Goal: Transaction & Acquisition: Download file/media

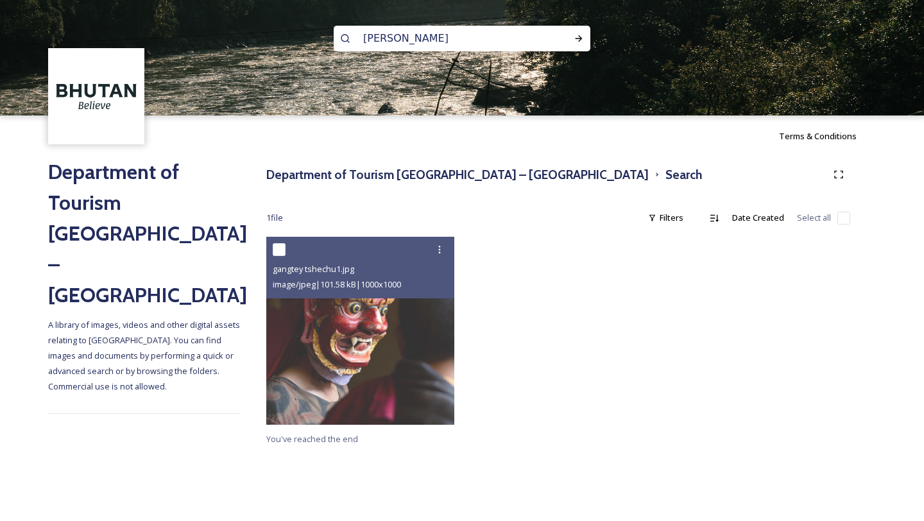
click at [482, 26] on input "[PERSON_NAME]" at bounding box center [445, 38] width 176 height 28
drag, startPoint x: 469, startPoint y: 30, endPoint x: 495, endPoint y: 47, distance: 31.1
click at [495, 47] on input "[PERSON_NAME]" at bounding box center [445, 37] width 176 height 28
type input "Jhomolhari Mountain Festival"
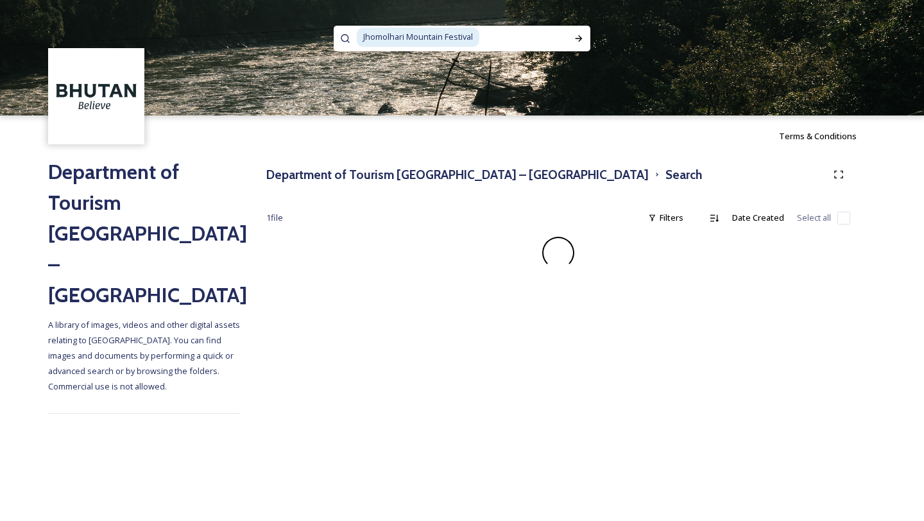
drag, startPoint x: 551, startPoint y: 131, endPoint x: 295, endPoint y: 139, distance: 256.0
click at [295, 139] on div "Terms & Conditions" at bounding box center [462, 135] width 924 height 41
click at [276, 221] on span "1 file" at bounding box center [274, 218] width 17 height 12
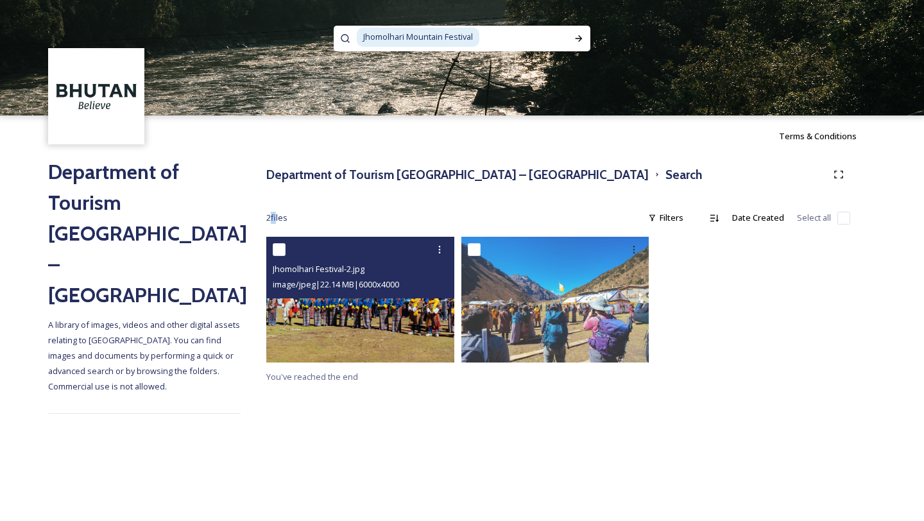
click at [374, 328] on img at bounding box center [360, 299] width 188 height 125
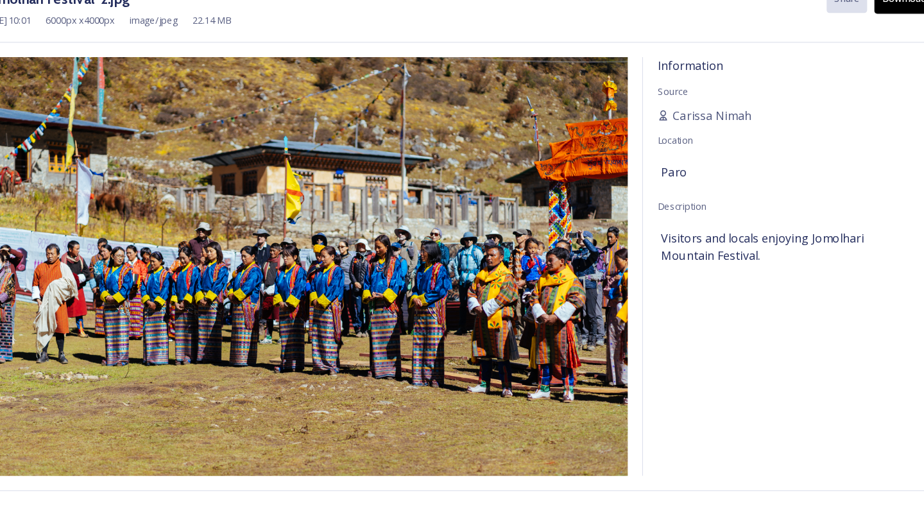
click at [824, 46] on button "Download" at bounding box center [844, 36] width 53 height 26
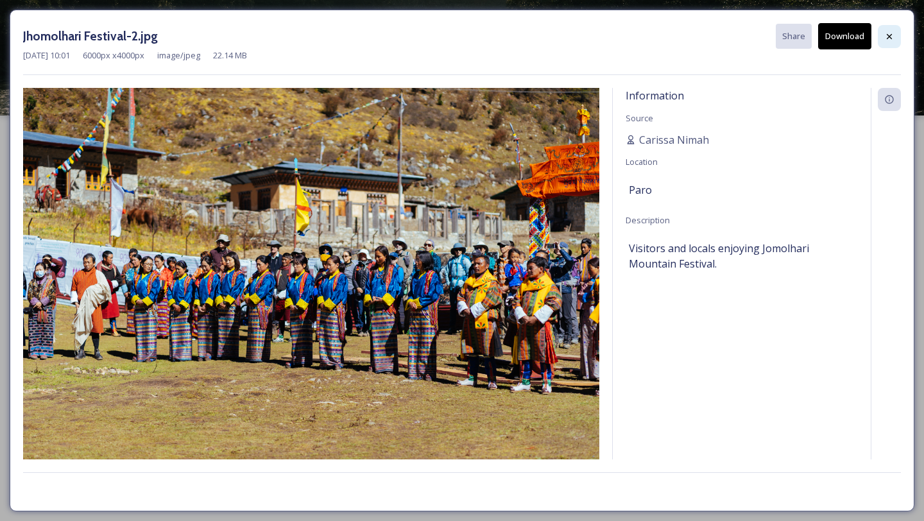
click at [893, 40] on icon at bounding box center [889, 36] width 10 height 10
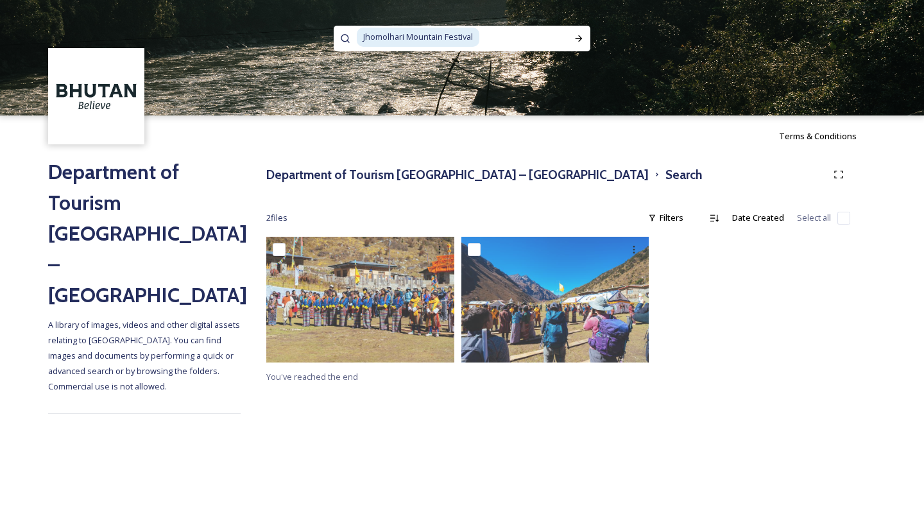
click at [487, 45] on input at bounding box center [523, 37] width 87 height 28
drag, startPoint x: 487, startPoint y: 45, endPoint x: 347, endPoint y: 25, distance: 141.2
click at [348, 25] on div "Jhomolhari Mountain Festival" at bounding box center [462, 57] width 924 height 115
drag, startPoint x: 497, startPoint y: 42, endPoint x: 321, endPoint y: 42, distance: 175.7
click at [321, 42] on div "Jhomolhari Mountain Fest" at bounding box center [462, 57] width 924 height 115
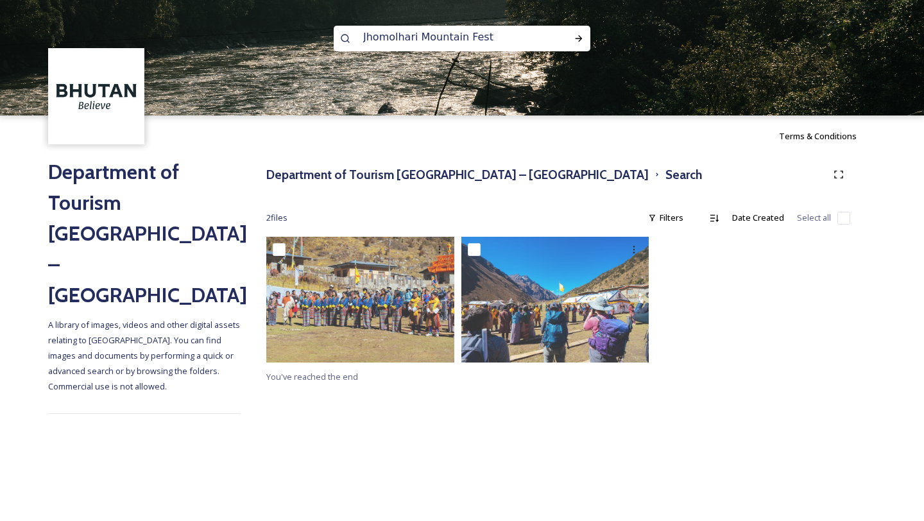
paste input "Royal Highland Festival"
type input "Royal Highland Festival"
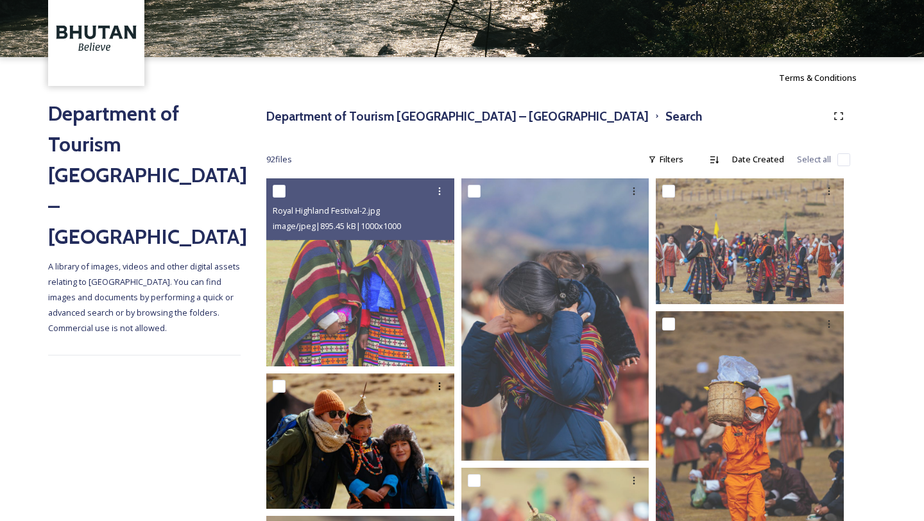
scroll to position [74, 0]
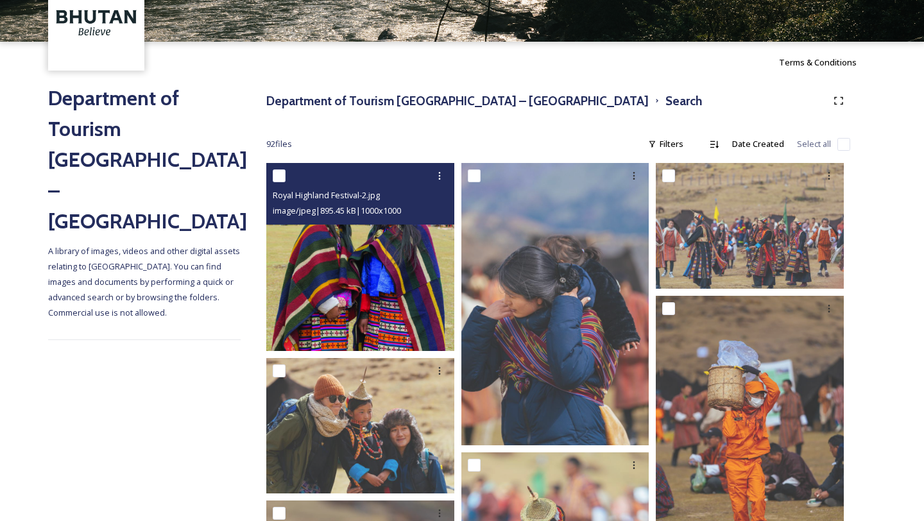
click at [296, 335] on img at bounding box center [360, 257] width 188 height 188
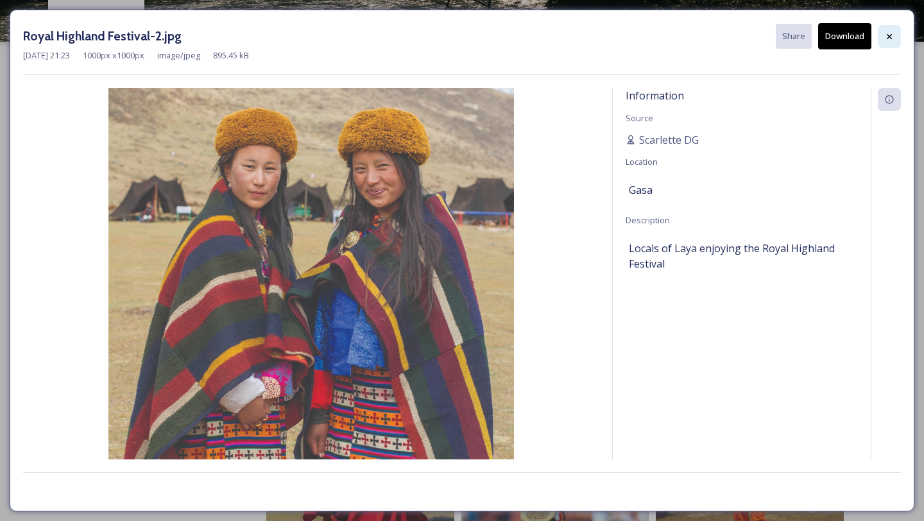
click at [886, 28] on div at bounding box center [888, 36] width 23 height 23
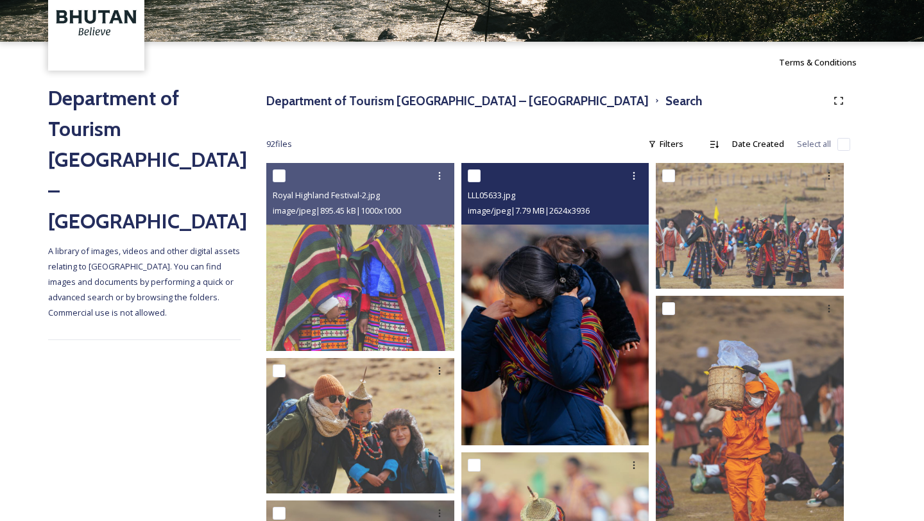
scroll to position [199, 0]
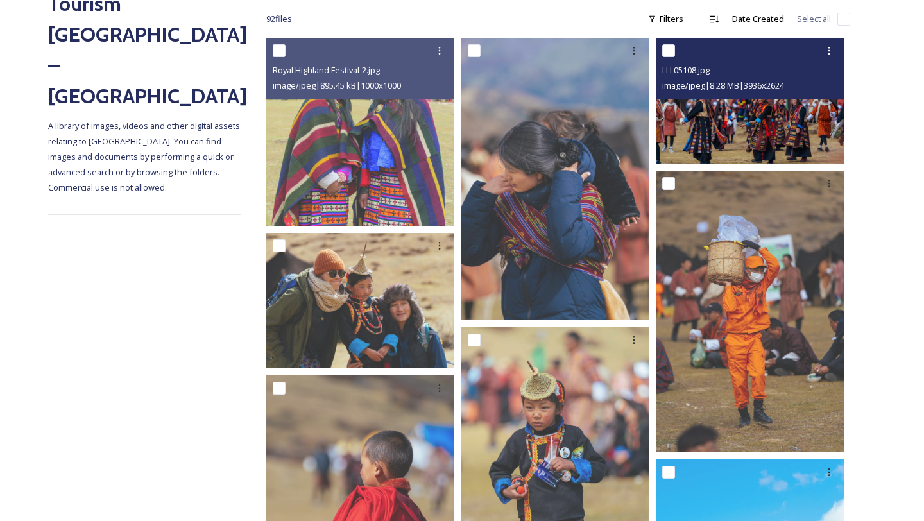
click at [750, 122] on img at bounding box center [749, 100] width 188 height 125
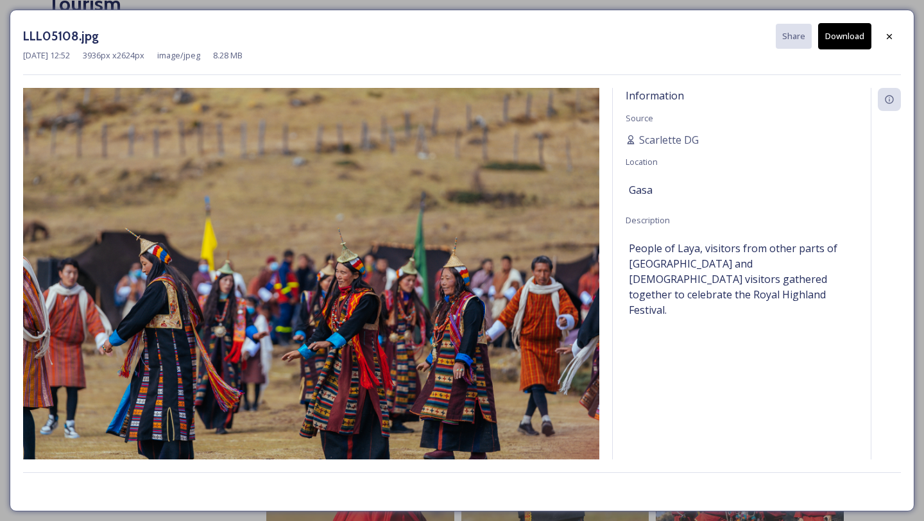
click at [841, 37] on button "Download" at bounding box center [844, 36] width 53 height 26
click at [892, 31] on icon at bounding box center [889, 36] width 10 height 10
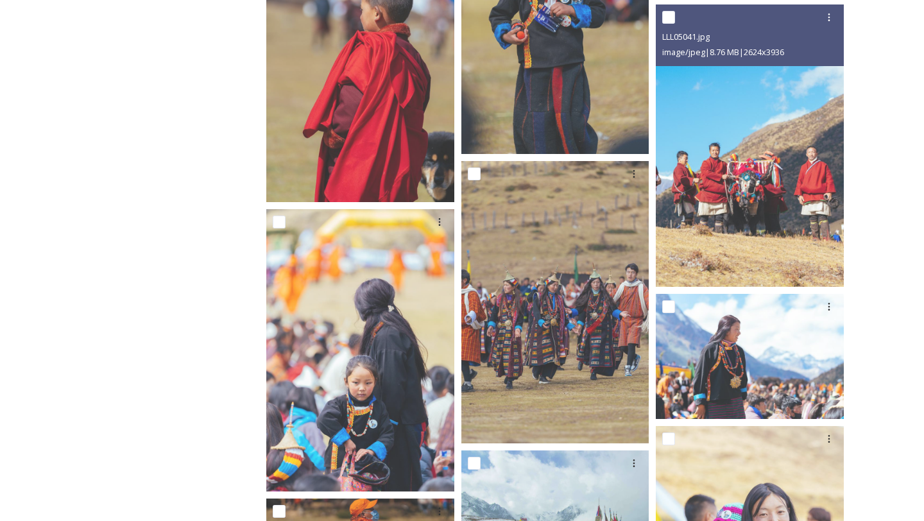
scroll to position [667, 0]
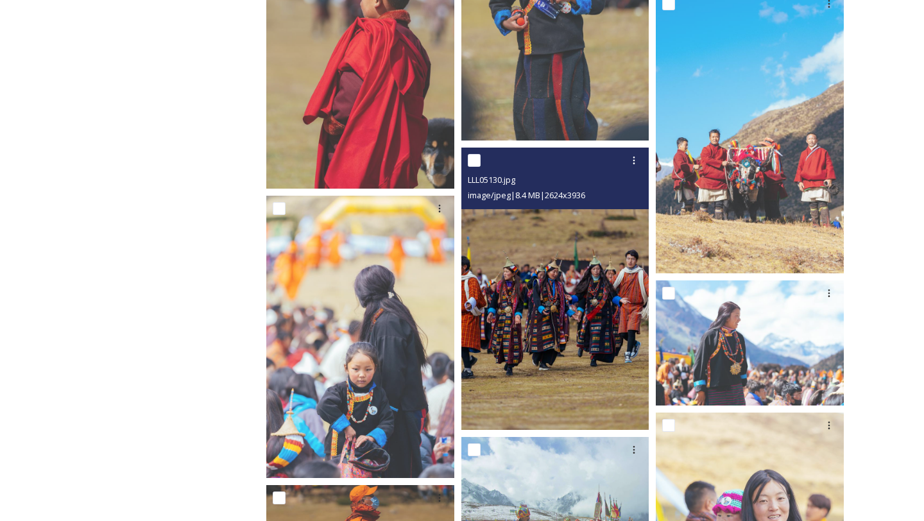
click at [561, 357] on img at bounding box center [555, 289] width 188 height 282
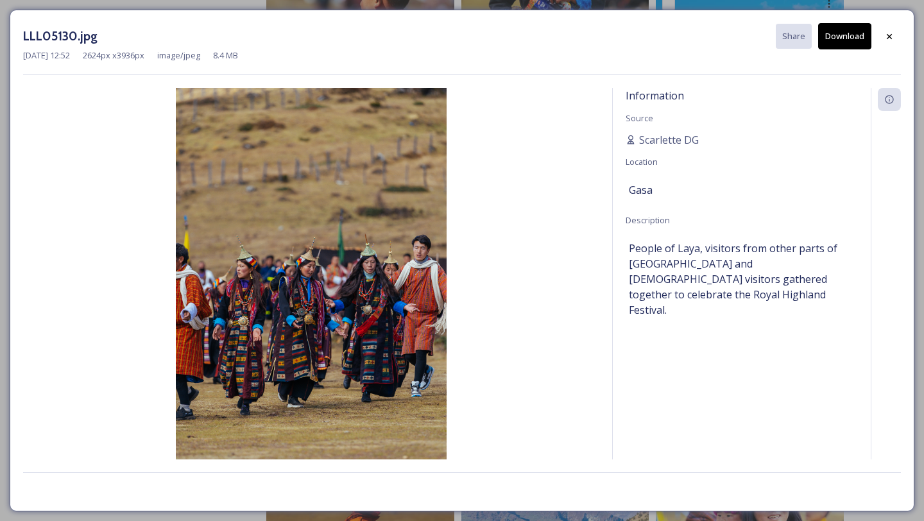
click at [844, 48] on button "Download" at bounding box center [844, 36] width 53 height 26
click at [889, 30] on div at bounding box center [888, 36] width 23 height 23
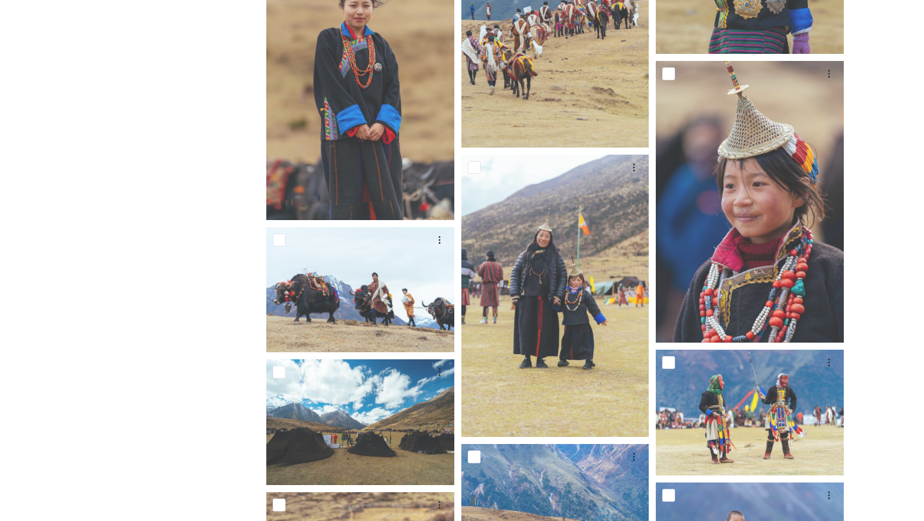
scroll to position [2467, 0]
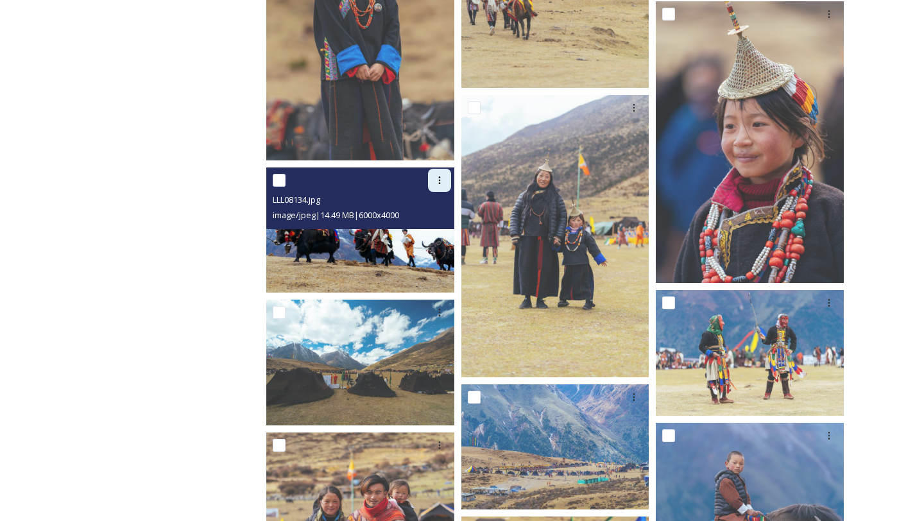
click at [441, 185] on icon at bounding box center [439, 180] width 10 height 10
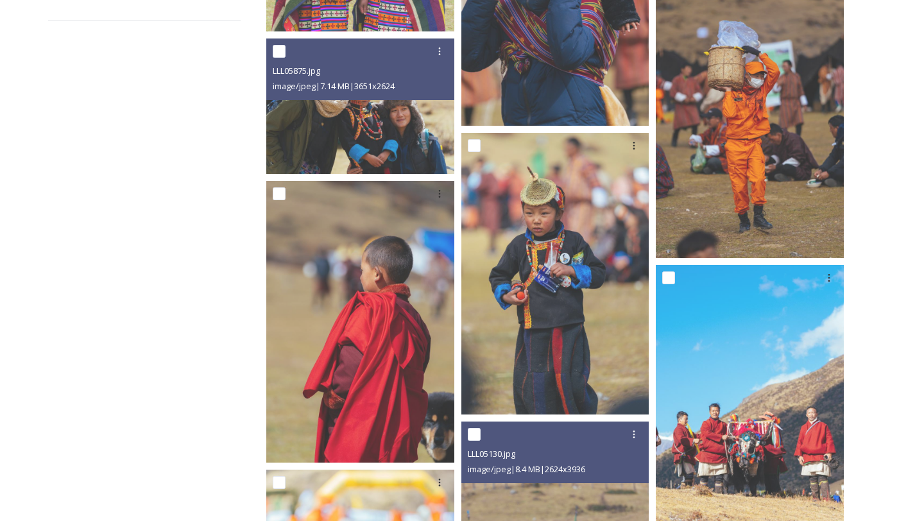
scroll to position [0, 0]
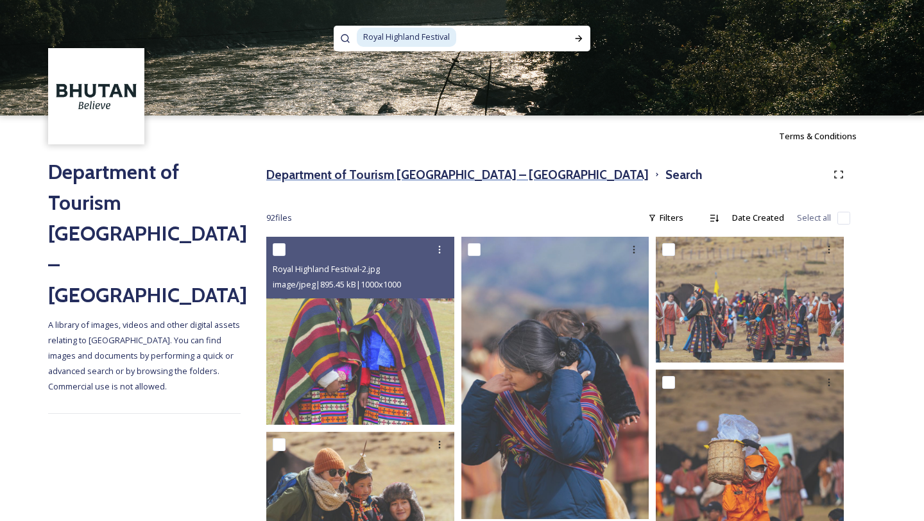
click at [337, 178] on h3 "Department of Tourism [GEOGRAPHIC_DATA] – [GEOGRAPHIC_DATA]" at bounding box center [457, 174] width 382 height 19
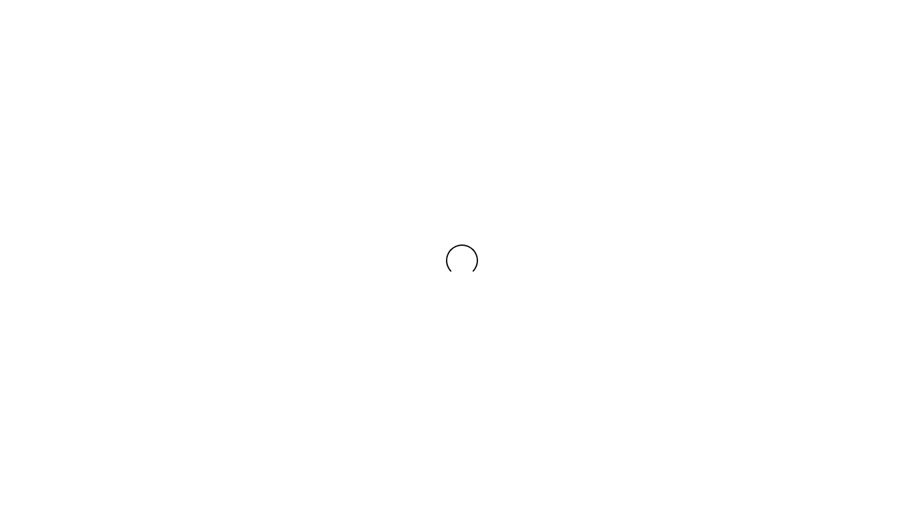
click at [337, 178] on div at bounding box center [462, 260] width 924 height 521
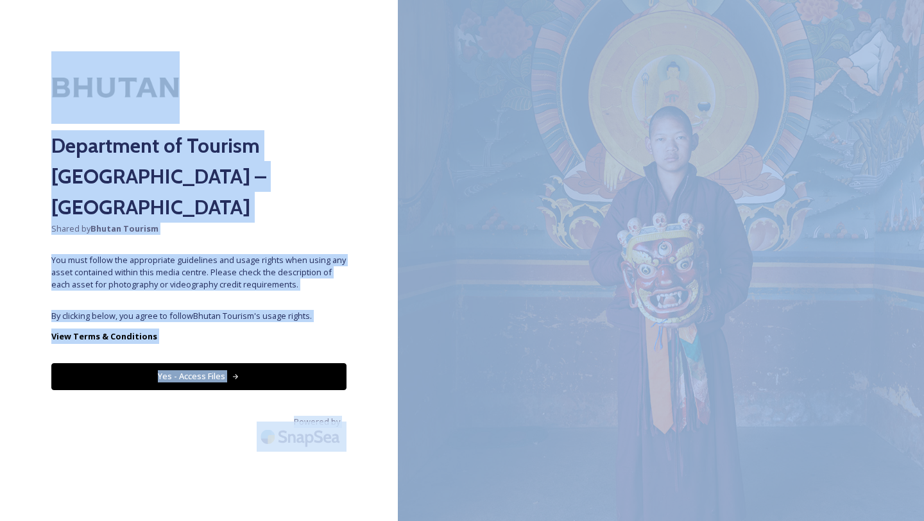
click at [219, 374] on div "Department of Tourism [GEOGRAPHIC_DATA] – Brand Centre Shared by Bhutan Tourism…" at bounding box center [199, 260] width 398 height 418
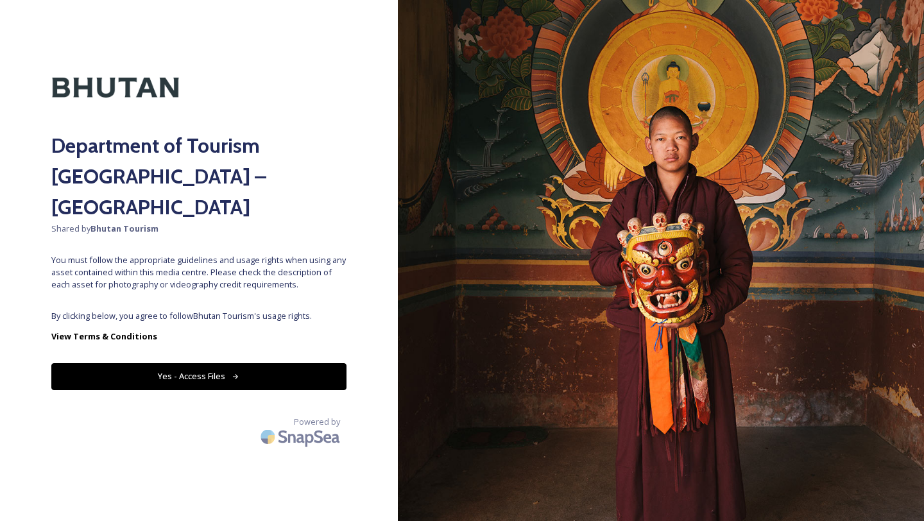
click at [235, 363] on button "Yes - Access Files" at bounding box center [198, 376] width 295 height 26
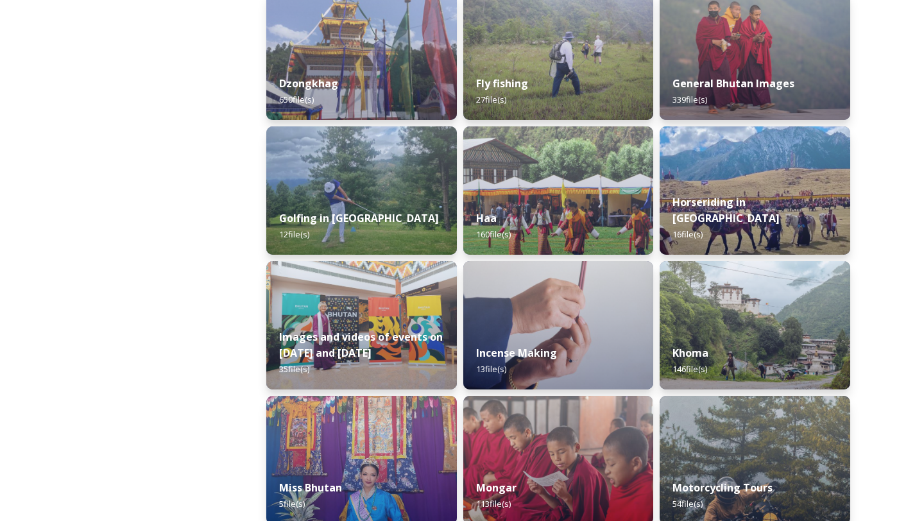
scroll to position [468, 0]
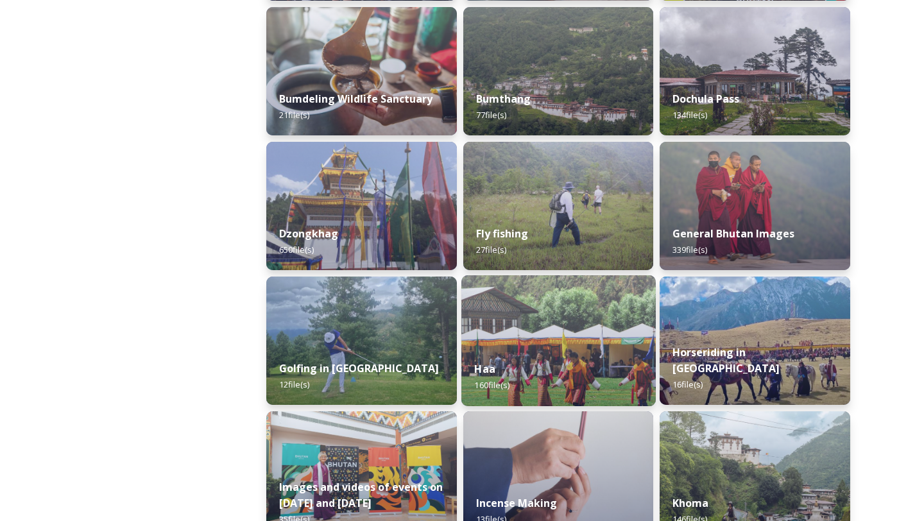
click at [575, 352] on div "Haa 160 file(s)" at bounding box center [558, 377] width 194 height 58
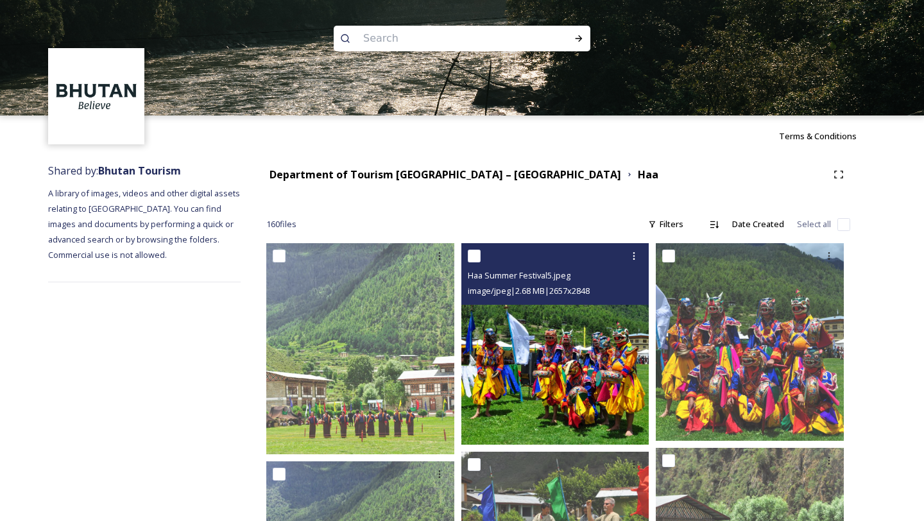
click at [538, 392] on img at bounding box center [555, 343] width 188 height 201
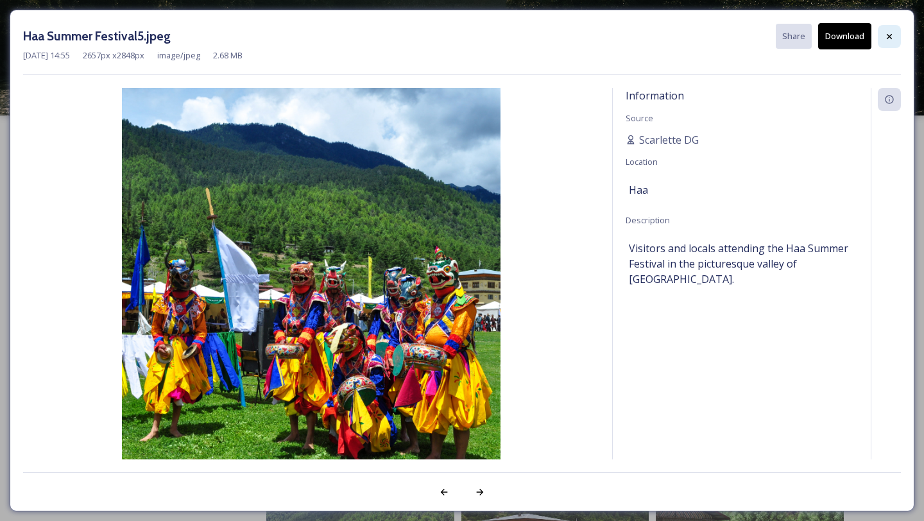
click at [890, 34] on icon at bounding box center [889, 36] width 10 height 10
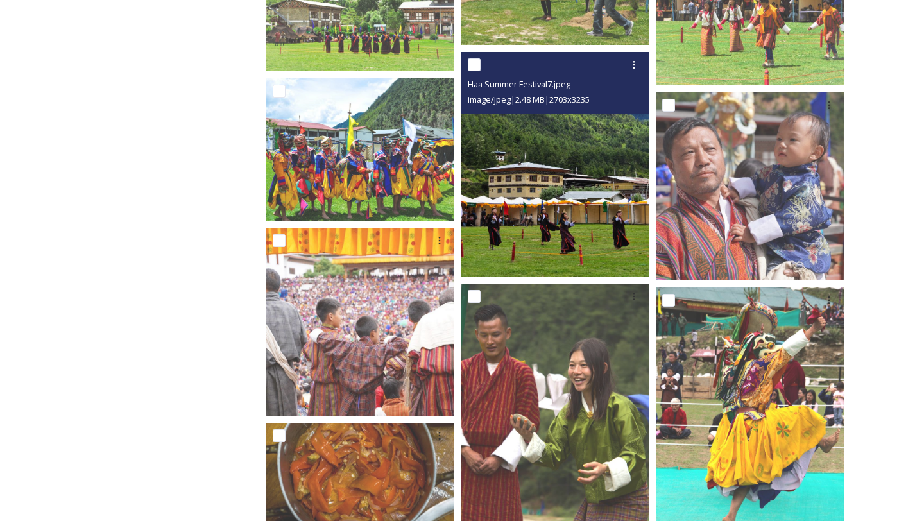
scroll to position [562, 0]
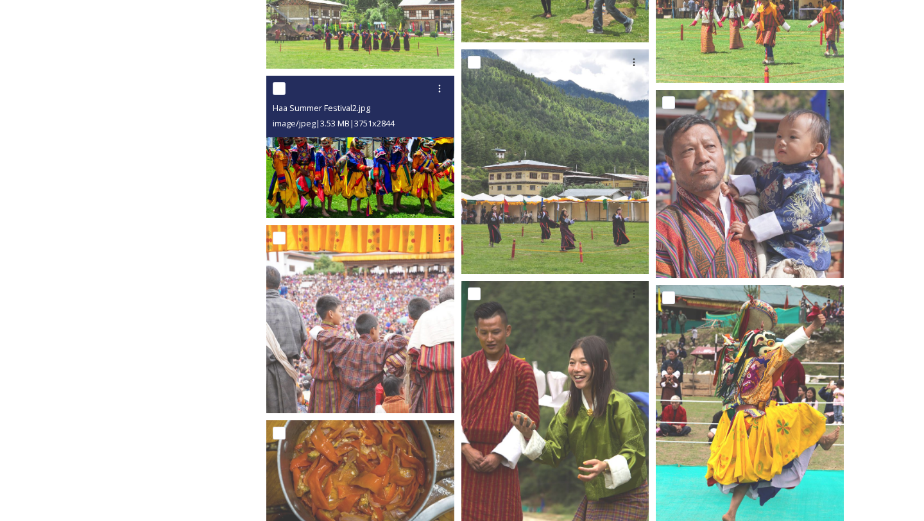
click at [379, 169] on img at bounding box center [360, 147] width 188 height 142
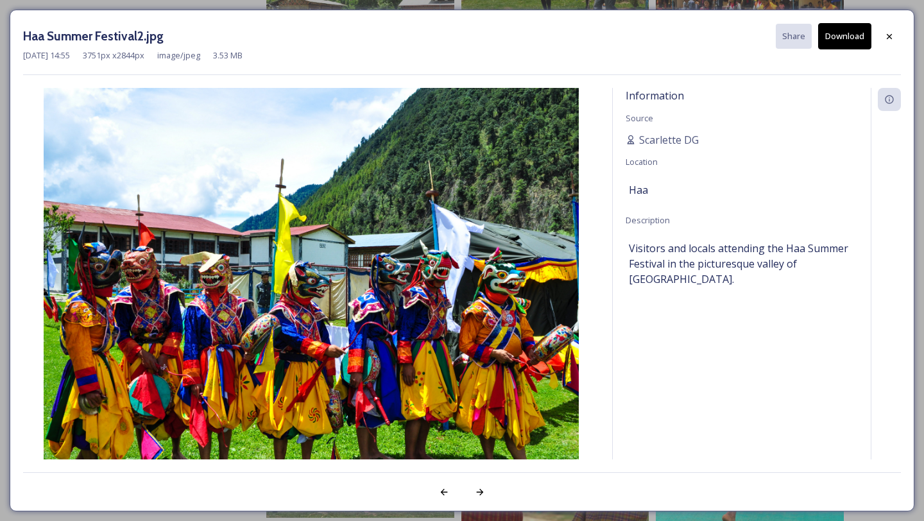
click at [888, 49] on div "[DATE] 14:55 3751 px x 2844 px image/jpeg 3.53 MB" at bounding box center [461, 55] width 877 height 12
click at [888, 35] on icon at bounding box center [889, 36] width 10 height 10
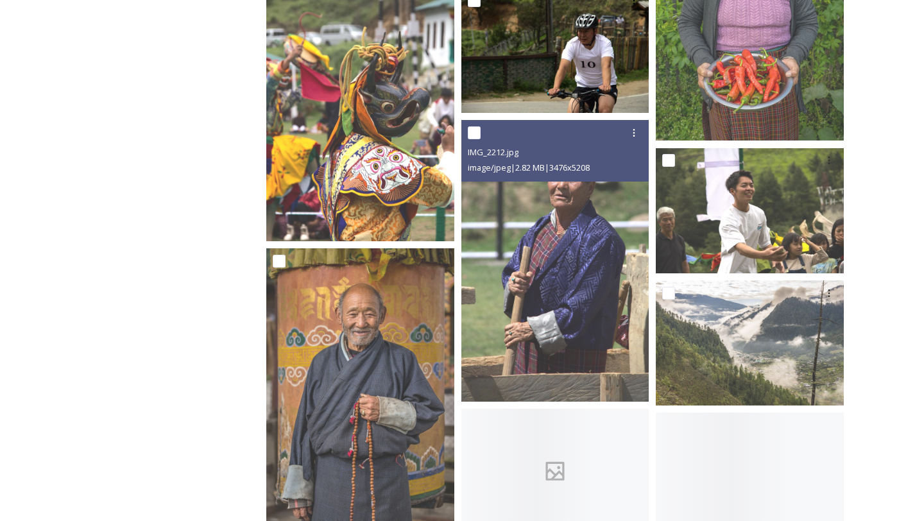
scroll to position [1278, 0]
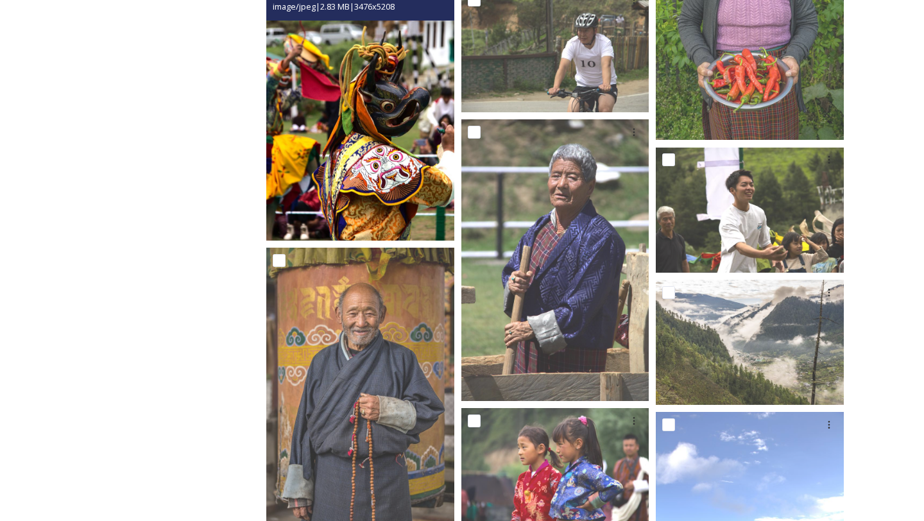
click at [355, 129] on img at bounding box center [360, 100] width 188 height 282
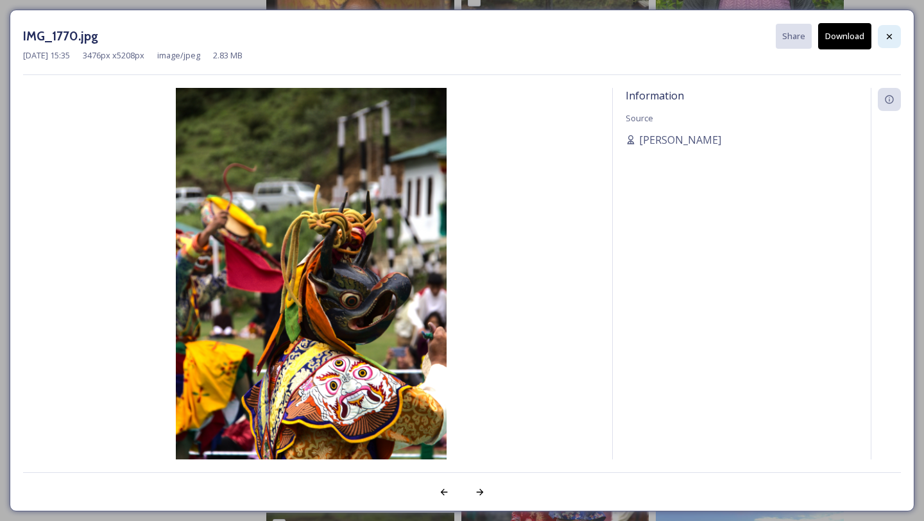
click at [882, 40] on div at bounding box center [888, 36] width 23 height 23
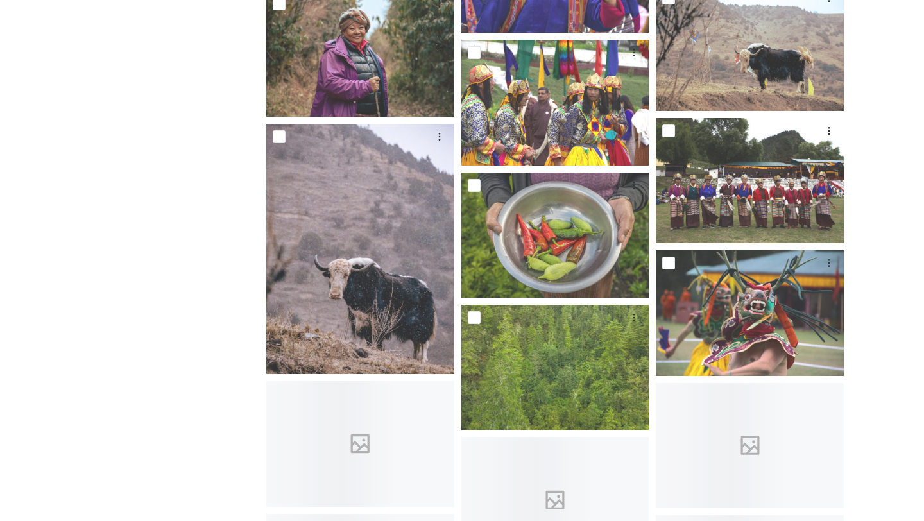
scroll to position [3239, 0]
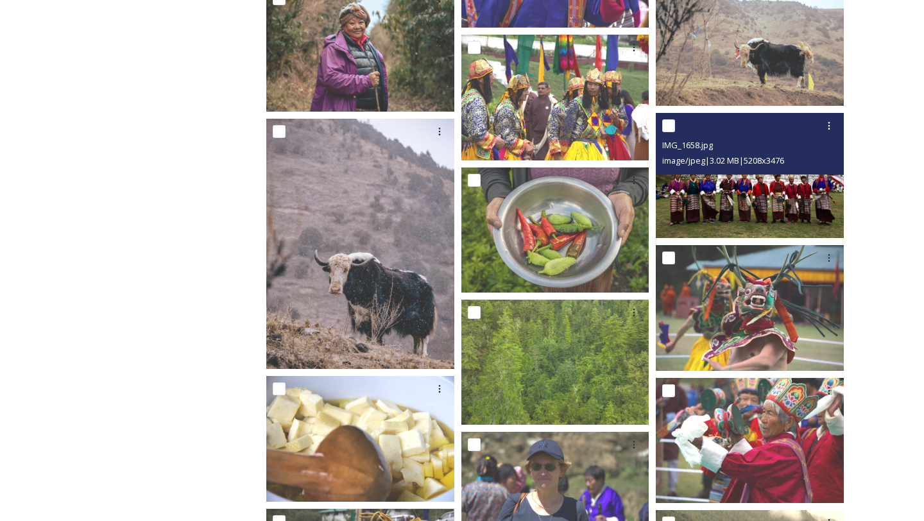
click at [726, 210] on img at bounding box center [749, 175] width 188 height 125
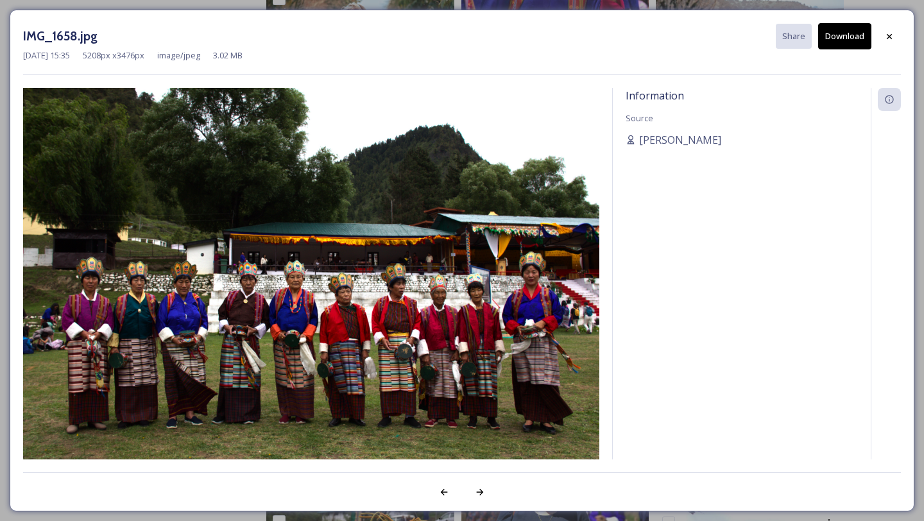
click at [840, 39] on button "Download" at bounding box center [844, 36] width 53 height 26
click at [891, 35] on icon at bounding box center [889, 36] width 10 height 10
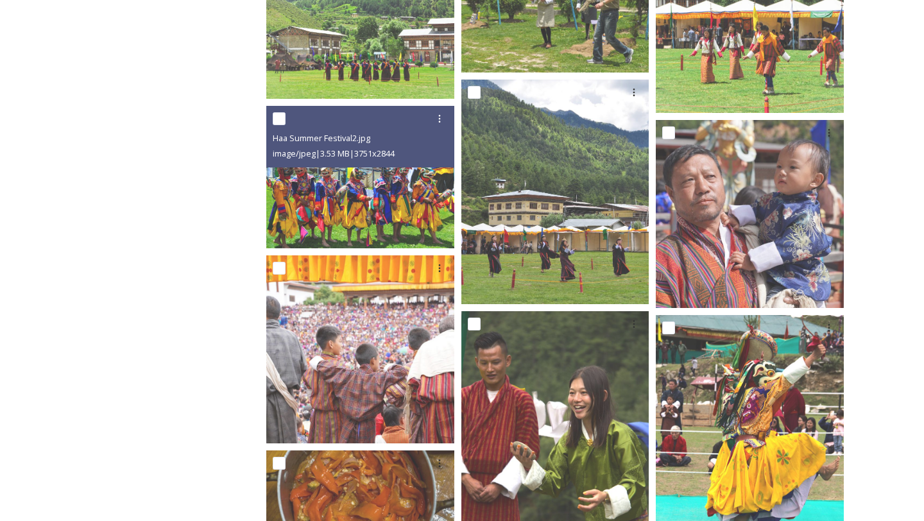
scroll to position [0, 0]
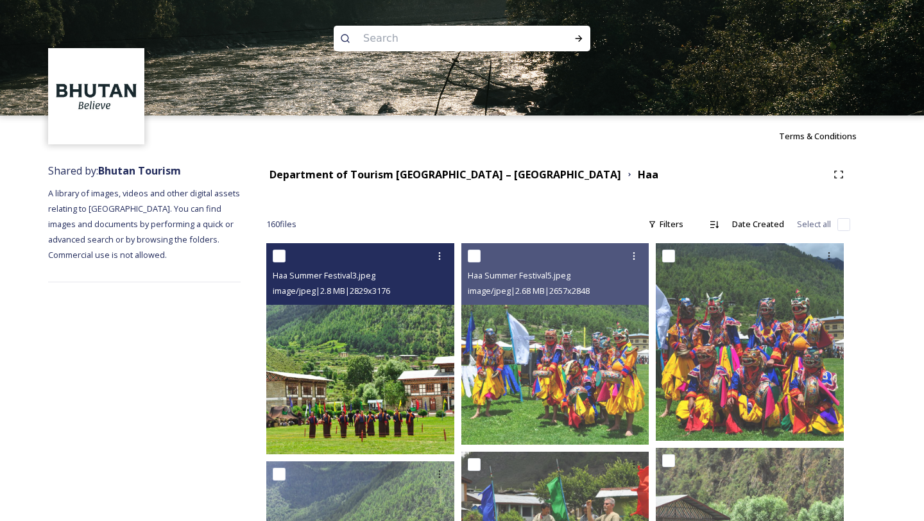
click at [394, 395] on img at bounding box center [360, 348] width 188 height 211
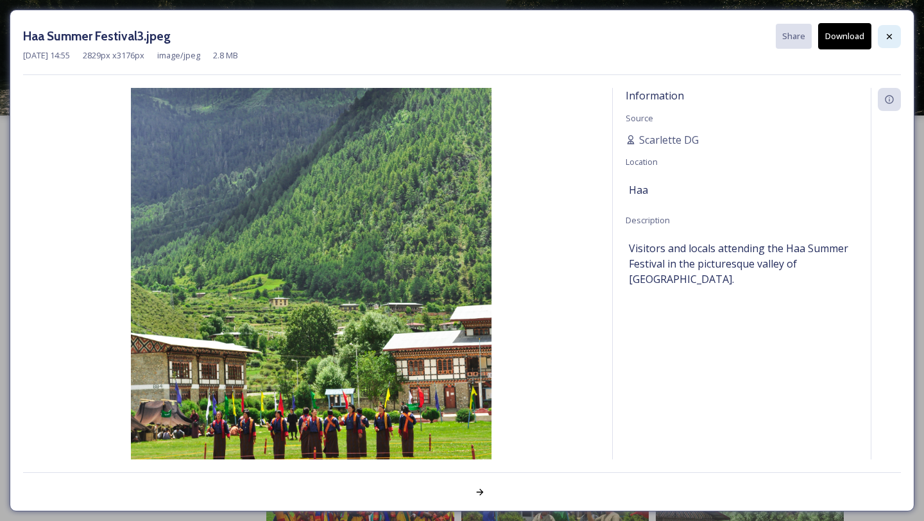
click at [893, 43] on div at bounding box center [888, 36] width 23 height 23
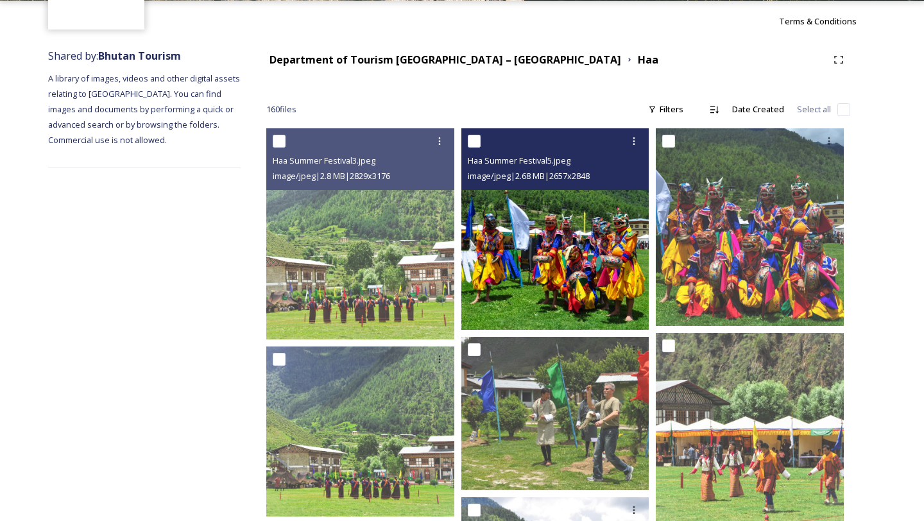
scroll to position [129, 0]
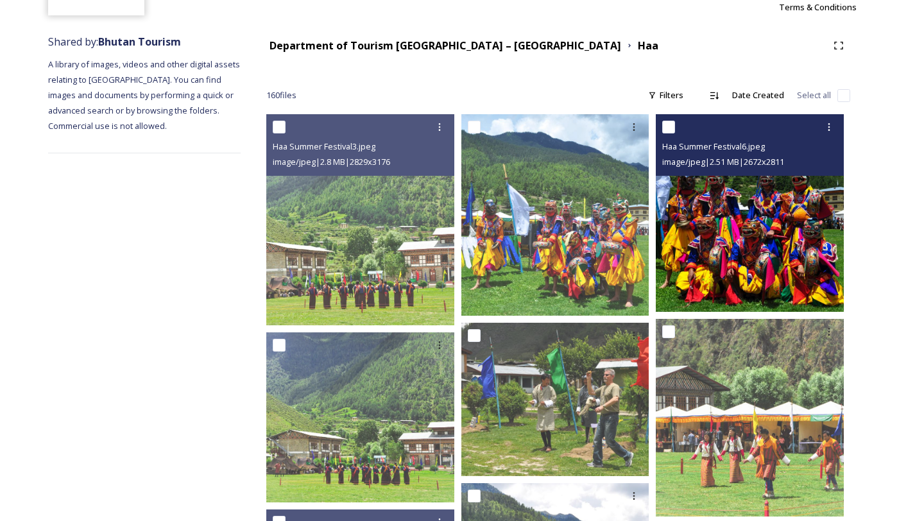
click at [726, 257] on img at bounding box center [749, 213] width 188 height 198
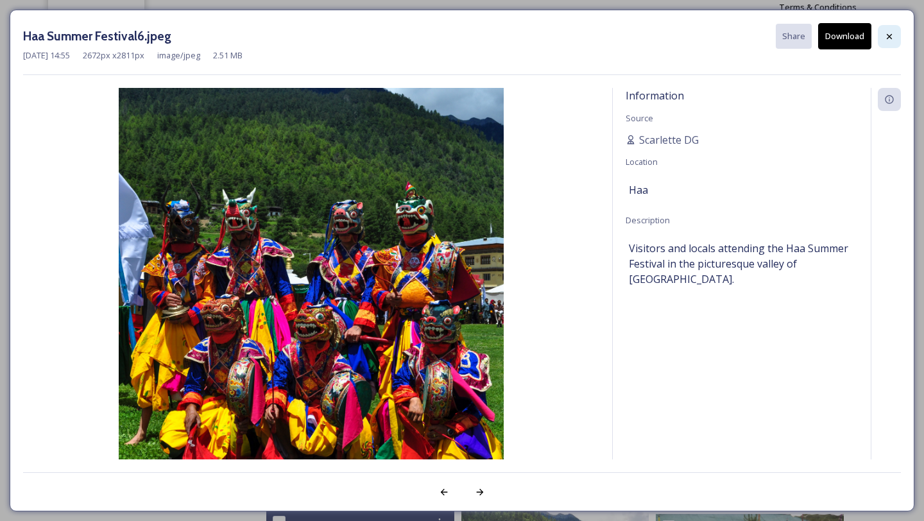
click at [888, 43] on div at bounding box center [888, 36] width 23 height 23
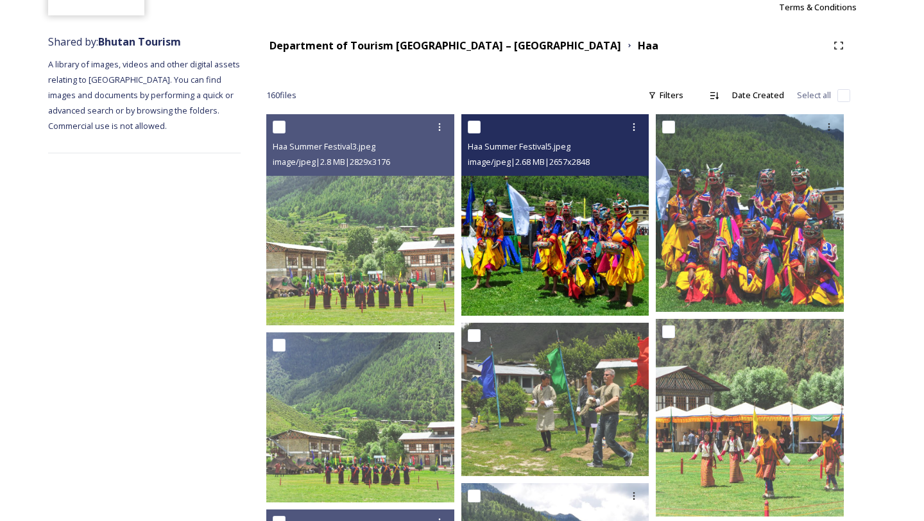
click at [575, 290] on img at bounding box center [555, 214] width 188 height 201
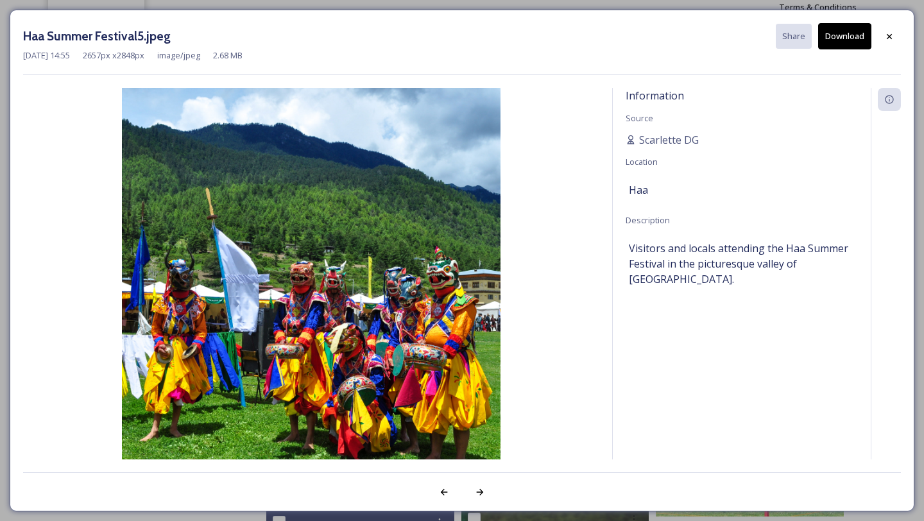
click at [868, 38] on button "Download" at bounding box center [844, 36] width 53 height 26
click at [893, 39] on icon at bounding box center [889, 36] width 10 height 10
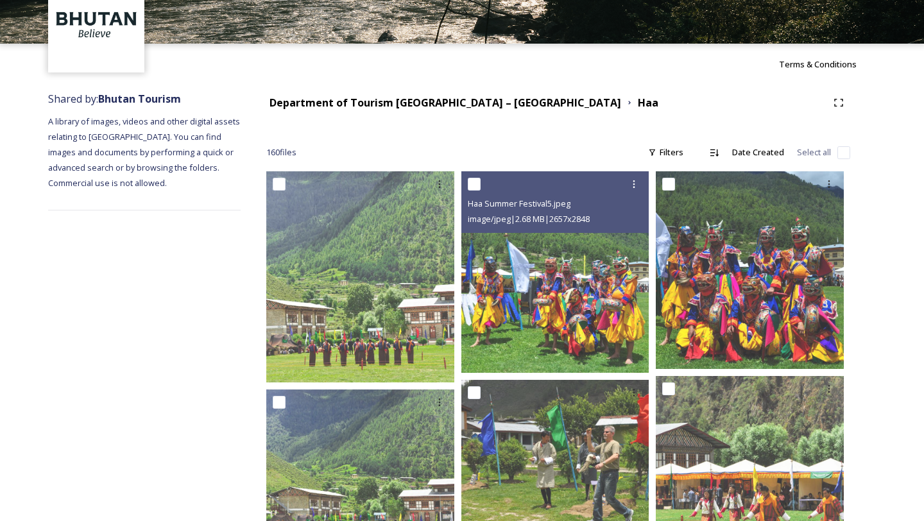
scroll to position [0, 0]
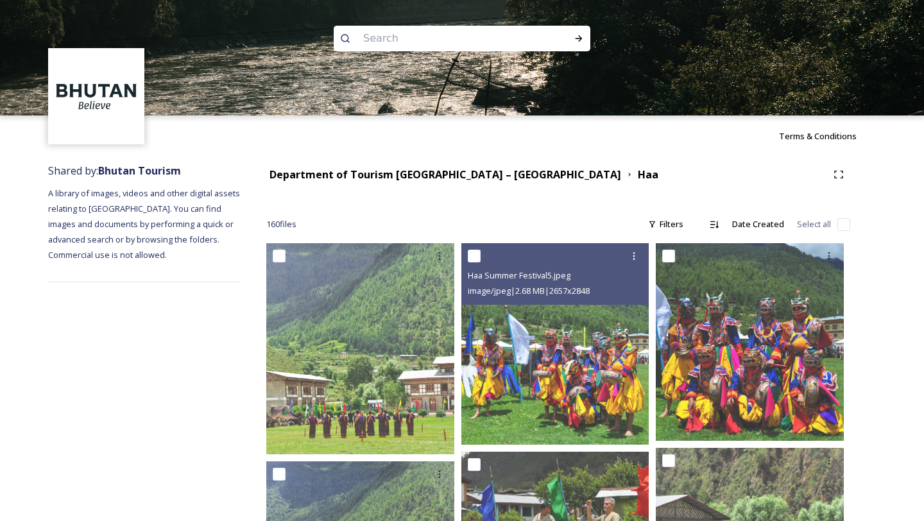
click at [419, 48] on input at bounding box center [445, 38] width 176 height 28
paste input "architecture"
type input "architecture"
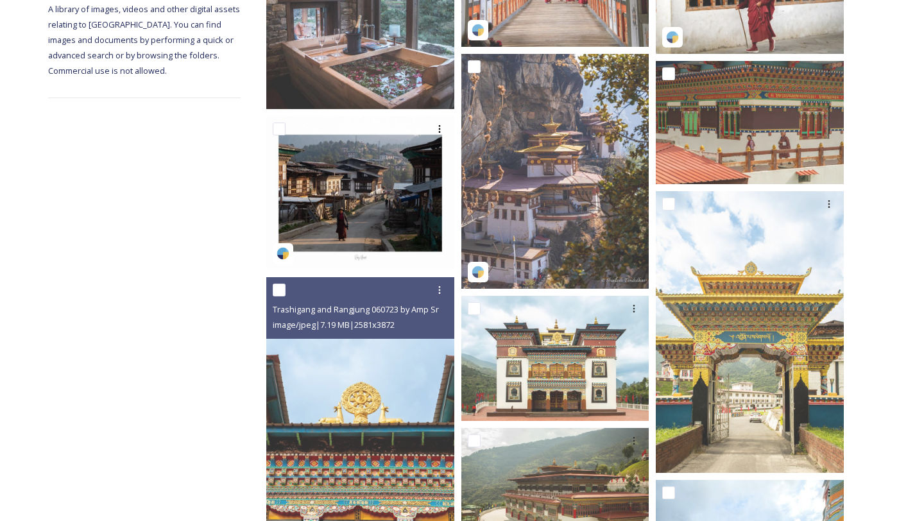
scroll to position [316, 0]
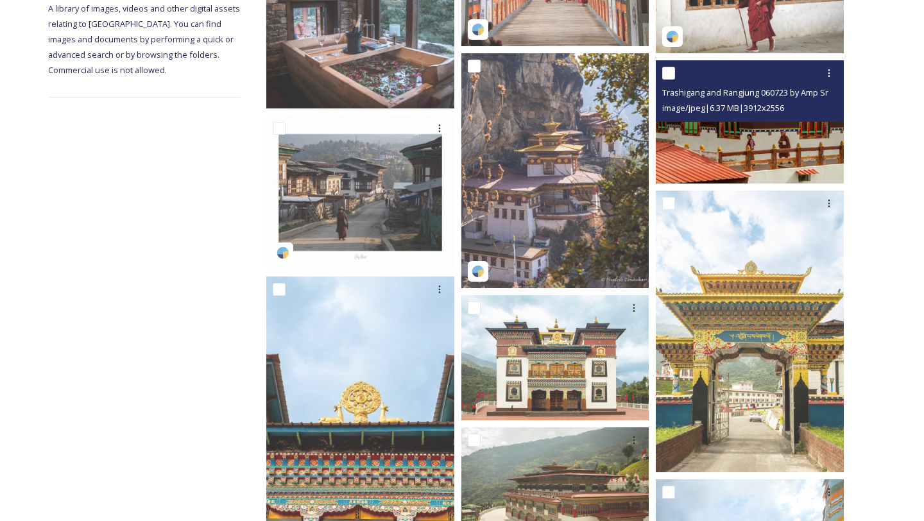
click at [747, 144] on img at bounding box center [749, 121] width 188 height 122
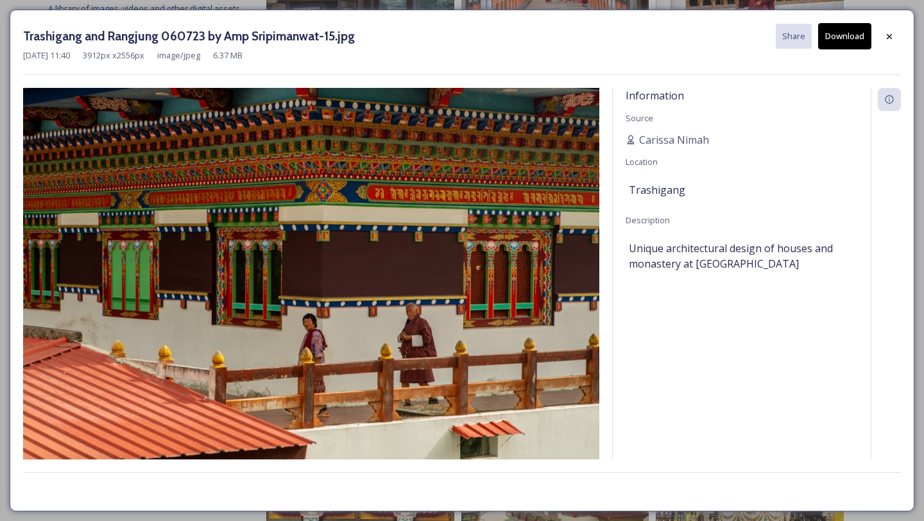
click at [831, 46] on button "Download" at bounding box center [844, 36] width 53 height 26
click at [888, 41] on div at bounding box center [888, 36] width 23 height 23
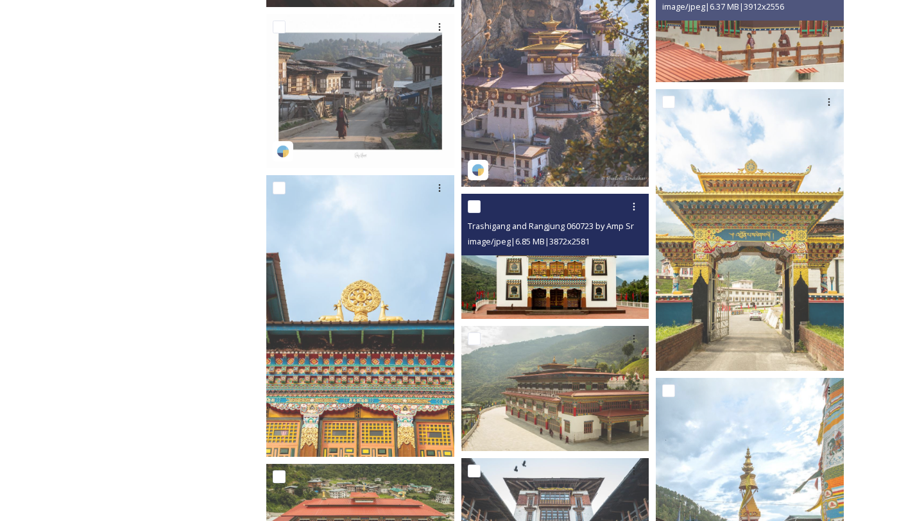
scroll to position [437, 0]
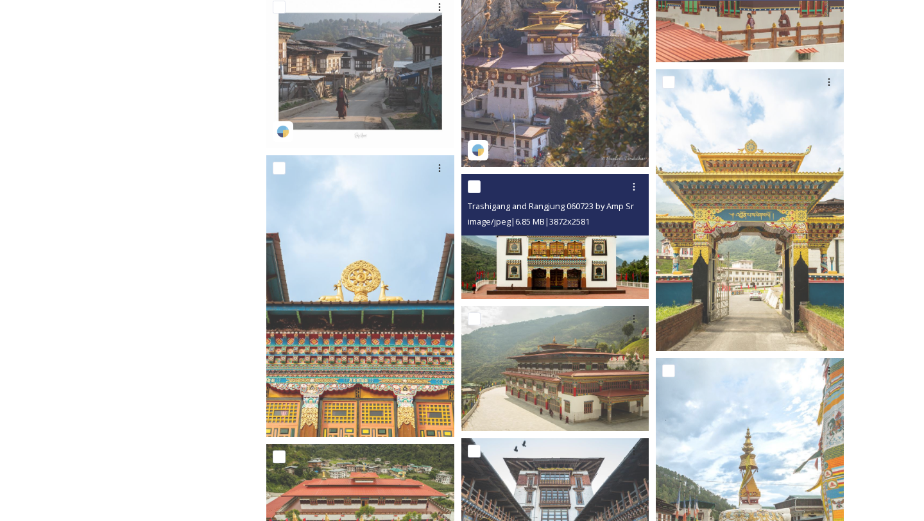
click at [543, 278] on img at bounding box center [555, 236] width 188 height 125
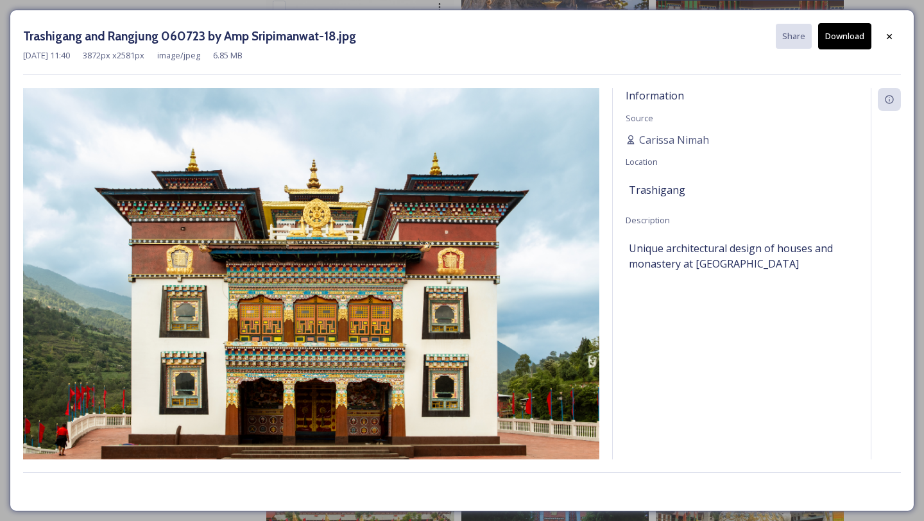
click at [873, 47] on div "Trashigang and Rangjung 060723 by Amp Sripimanwat-18.jpg Share Download" at bounding box center [461, 36] width 877 height 26
click at [861, 47] on button "Download" at bounding box center [844, 36] width 53 height 26
click at [892, 33] on icon at bounding box center [889, 36] width 10 height 10
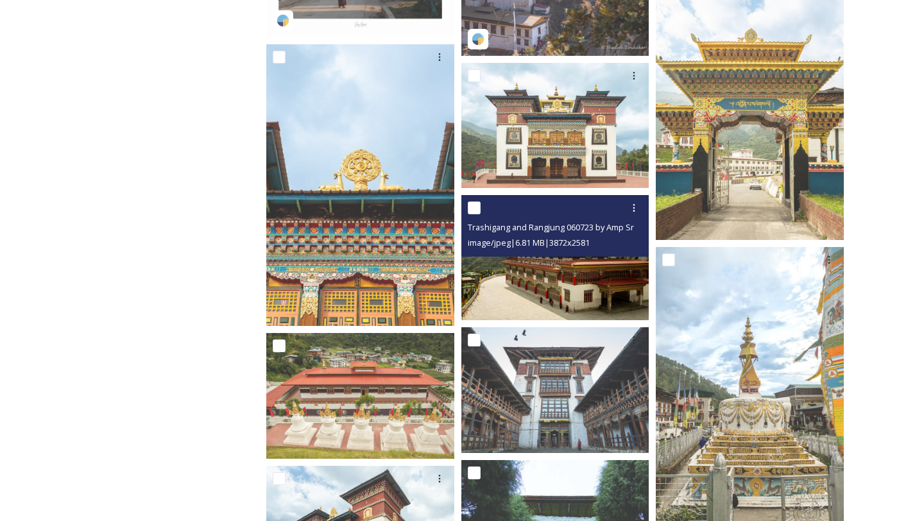
scroll to position [571, 0]
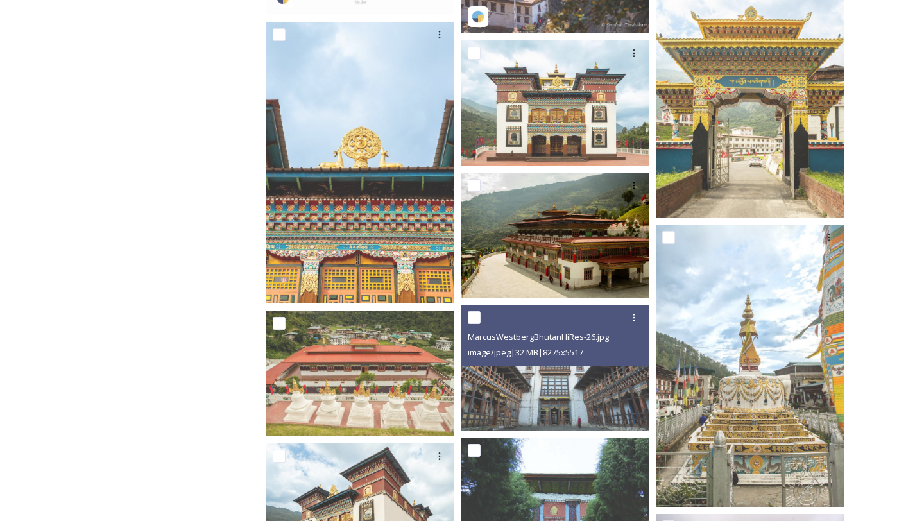
click at [527, 269] on img at bounding box center [555, 235] width 188 height 125
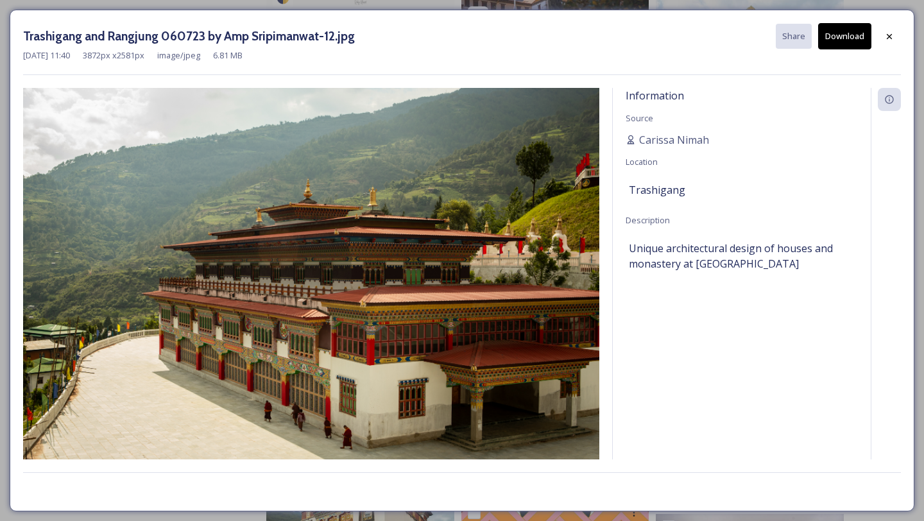
click at [835, 40] on button "Download" at bounding box center [844, 36] width 53 height 26
click at [890, 49] on div "[DATE] 11:40 3872 px x 2581 px image/jpeg 6.81 MB" at bounding box center [461, 55] width 877 height 12
click at [890, 41] on div at bounding box center [888, 36] width 23 height 23
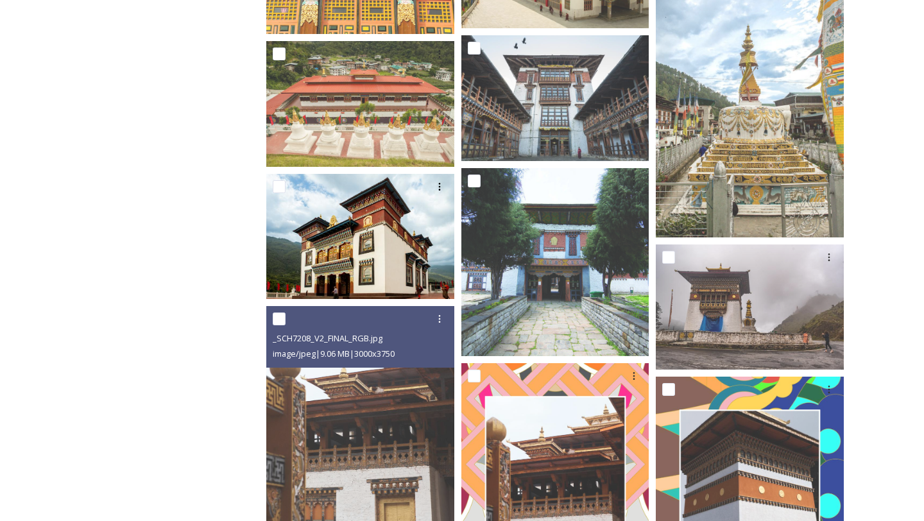
scroll to position [1010, 0]
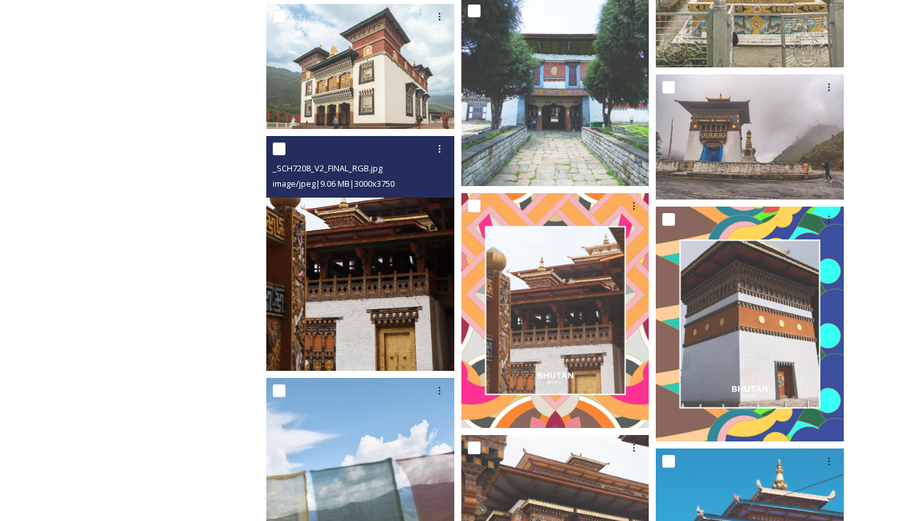
click at [345, 298] on img at bounding box center [360, 253] width 188 height 235
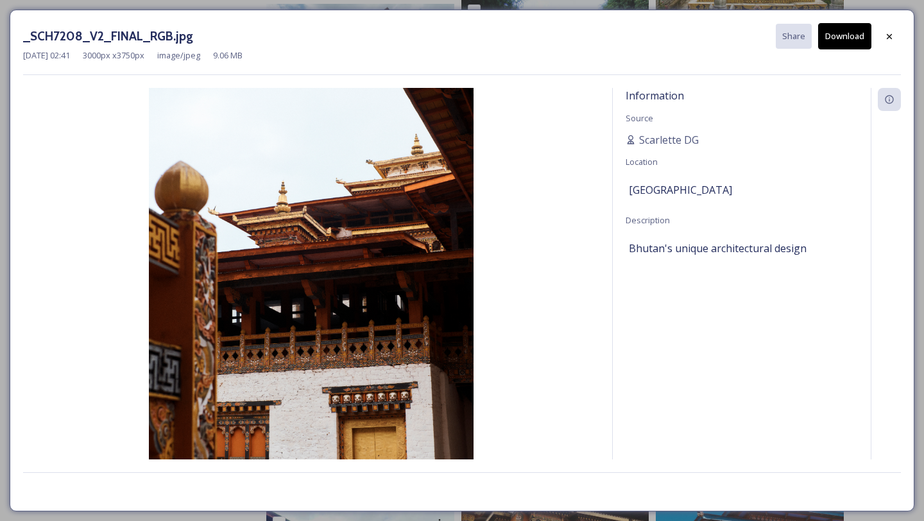
click at [854, 32] on button "Download" at bounding box center [844, 36] width 53 height 26
click at [884, 39] on icon at bounding box center [889, 36] width 10 height 10
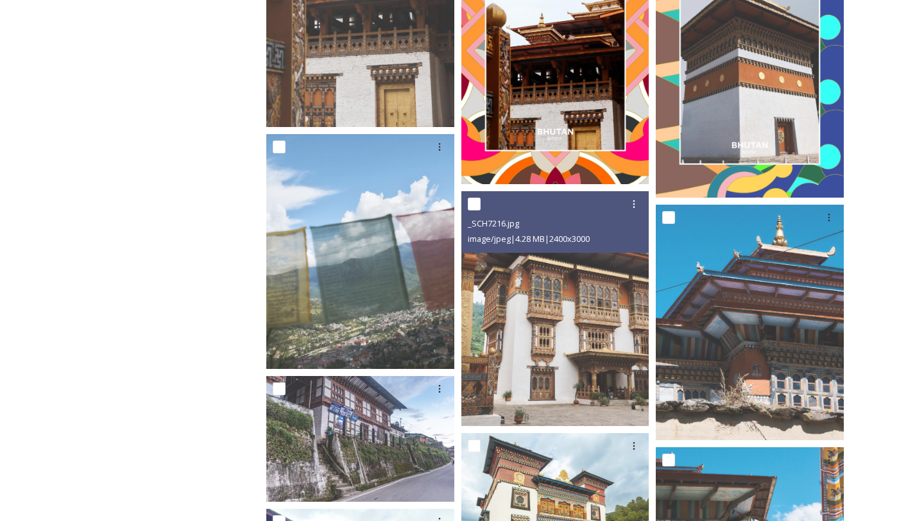
scroll to position [1258, 0]
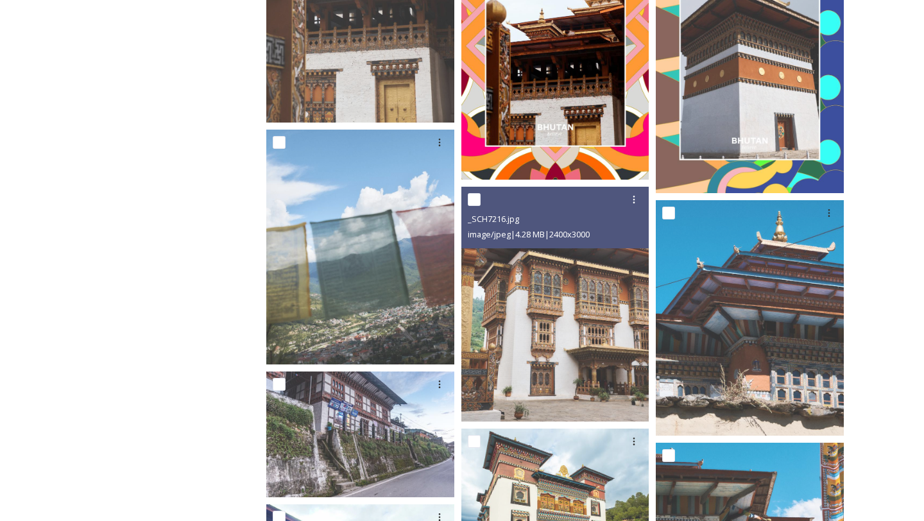
click at [512, 369] on img at bounding box center [555, 304] width 188 height 235
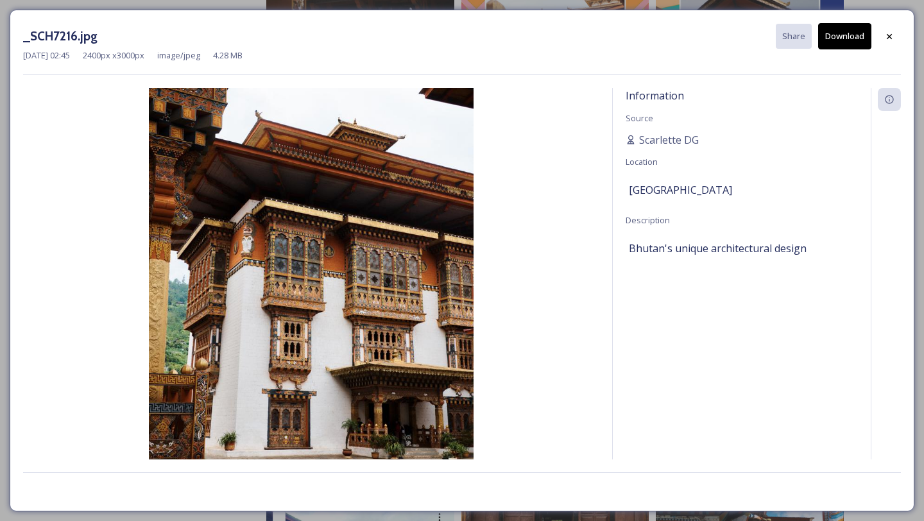
click at [847, 42] on button "Download" at bounding box center [844, 36] width 53 height 26
click at [882, 33] on div at bounding box center [888, 36] width 23 height 23
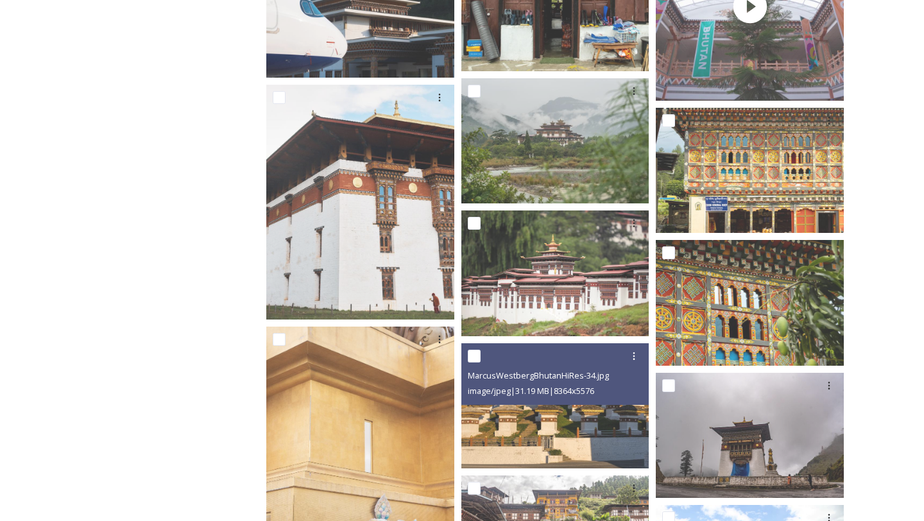
scroll to position [2017, 0]
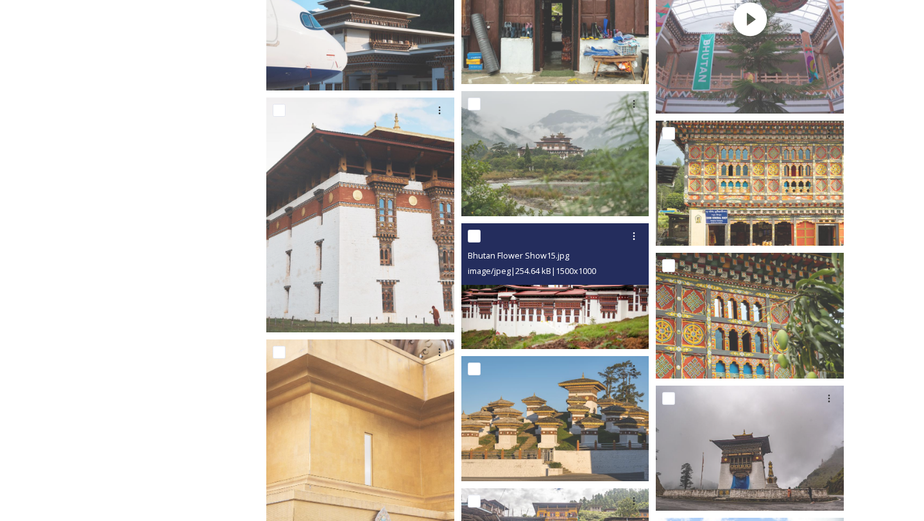
click at [596, 296] on img at bounding box center [555, 285] width 188 height 125
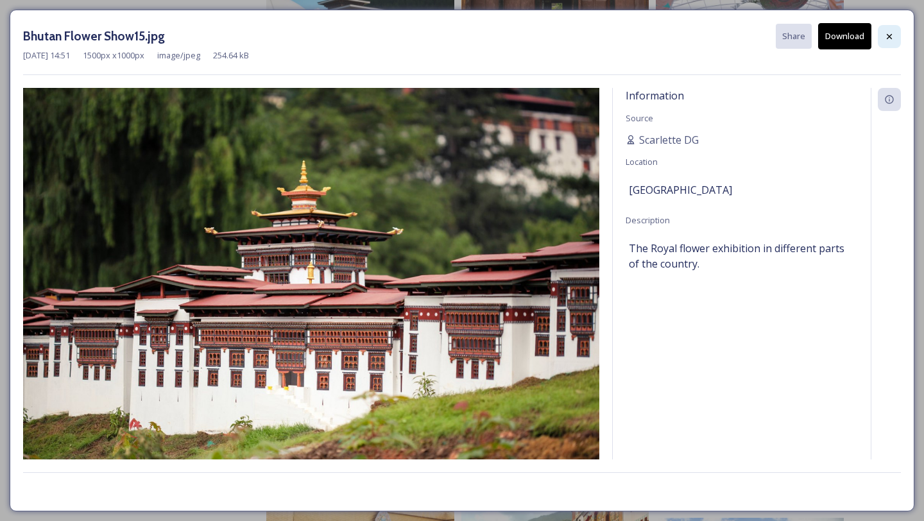
click at [888, 42] on div at bounding box center [888, 36] width 23 height 23
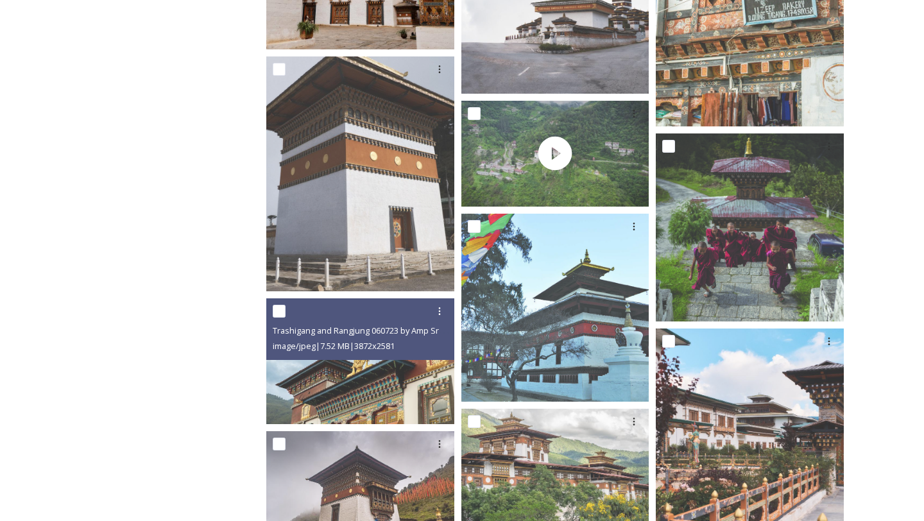
scroll to position [3317, 0]
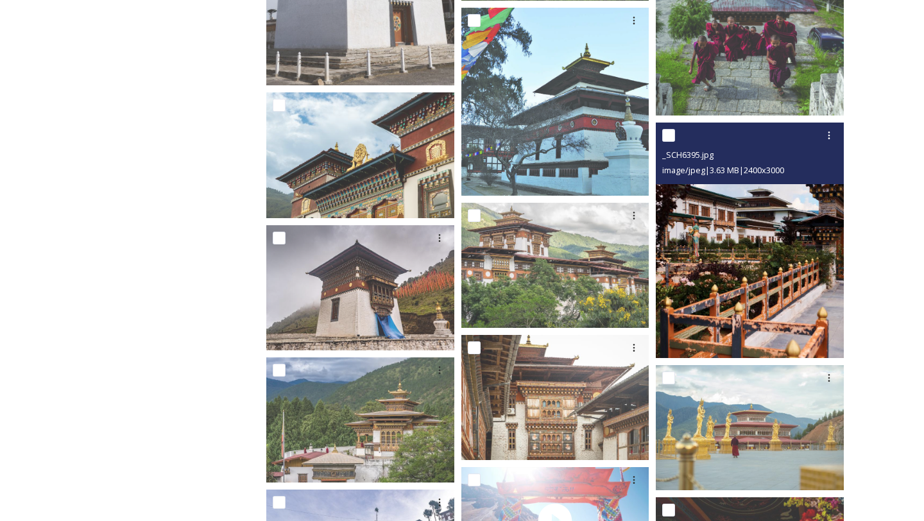
click at [755, 314] on img at bounding box center [749, 239] width 188 height 235
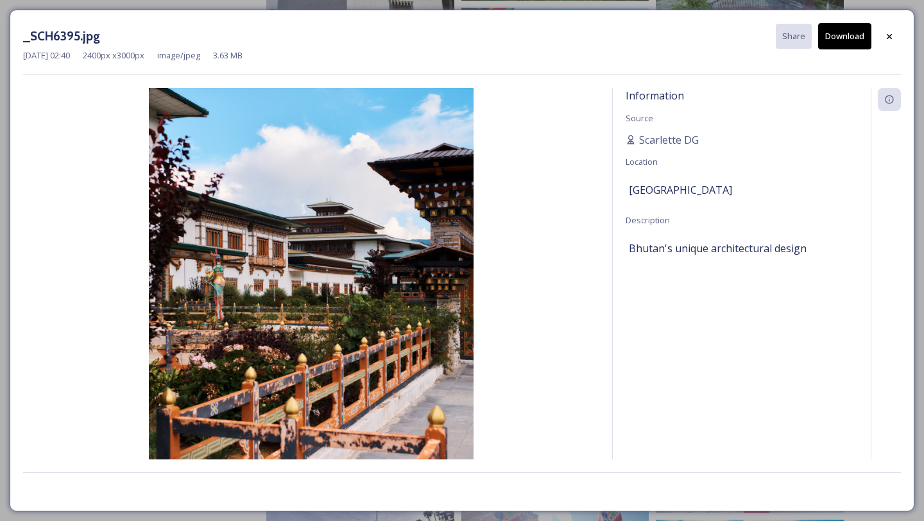
click at [856, 49] on div "[DATE] 02:40 2400 px x 3000 px image/jpeg 3.63 MB" at bounding box center [461, 55] width 877 height 12
click at [858, 33] on button "Download" at bounding box center [844, 36] width 53 height 26
click at [887, 41] on div at bounding box center [888, 36] width 23 height 23
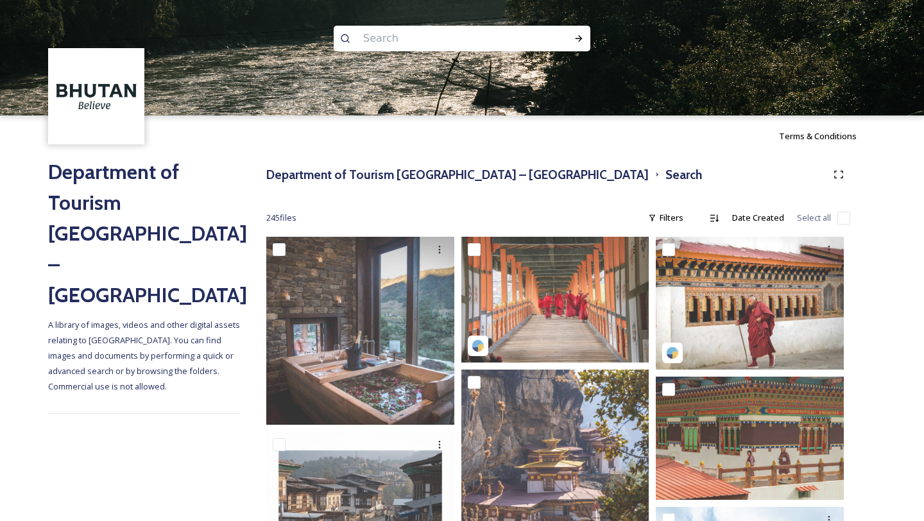
click at [430, 37] on input at bounding box center [445, 38] width 176 height 28
type input "houses"
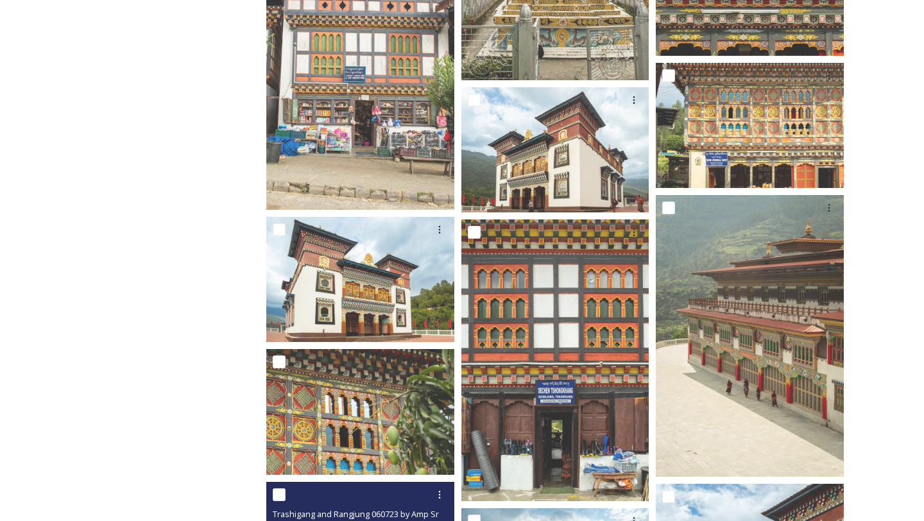
scroll to position [1290, 0]
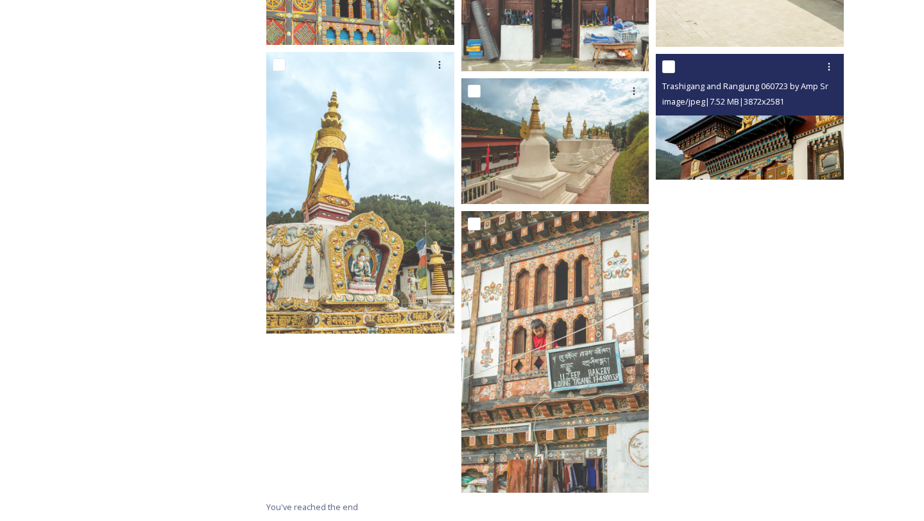
click at [764, 140] on img at bounding box center [749, 116] width 188 height 125
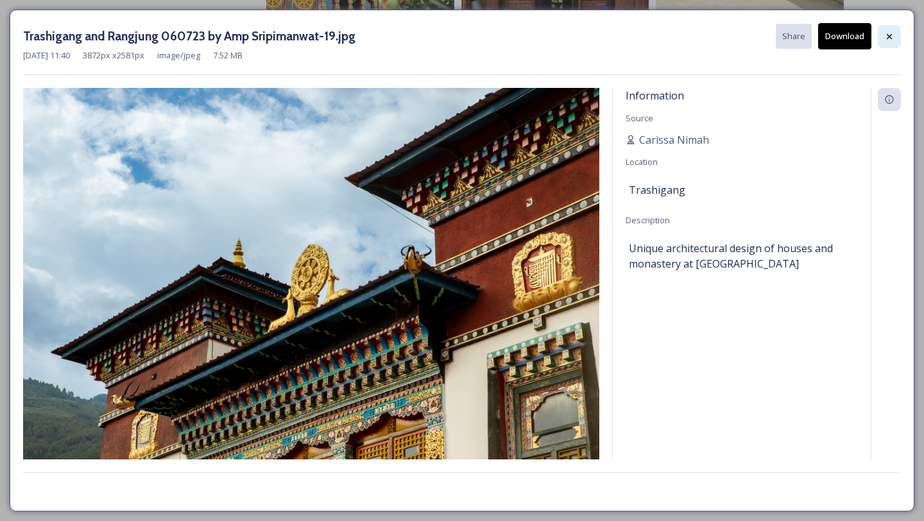
click at [890, 40] on icon at bounding box center [889, 36] width 10 height 10
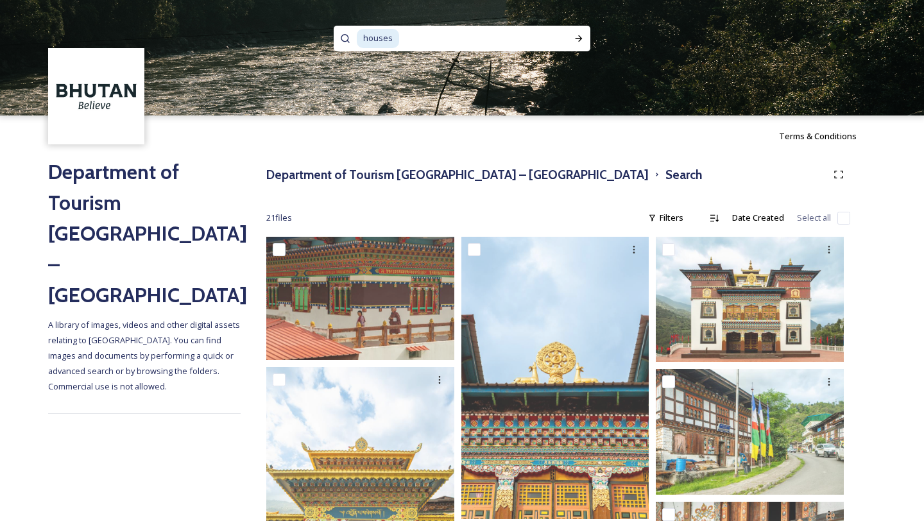
click at [376, 37] on span "houses" at bounding box center [378, 38] width 42 height 19
click at [350, 164] on div "Department of Tourism [GEOGRAPHIC_DATA] – Brand Centre Search" at bounding box center [558, 174] width 584 height 23
click at [350, 174] on h3 "Department of Tourism [GEOGRAPHIC_DATA] – [GEOGRAPHIC_DATA]" at bounding box center [457, 174] width 382 height 19
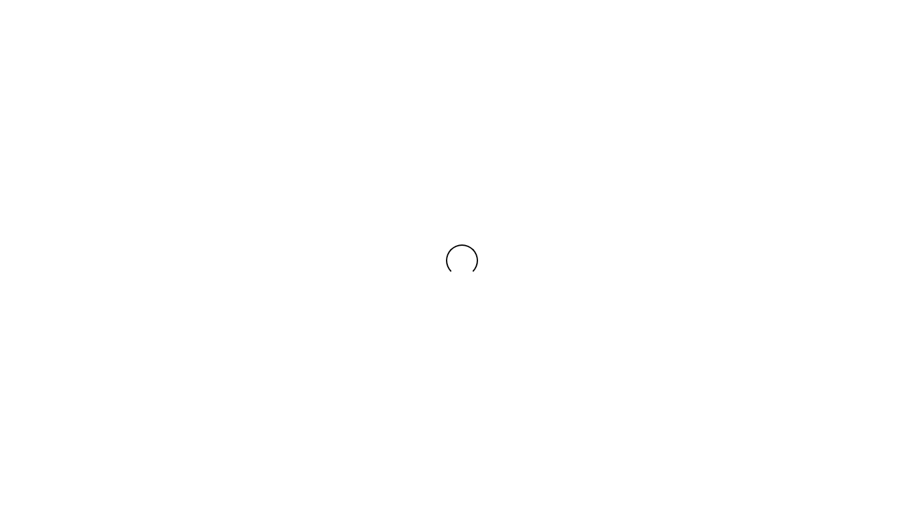
click at [350, 174] on div at bounding box center [462, 260] width 924 height 521
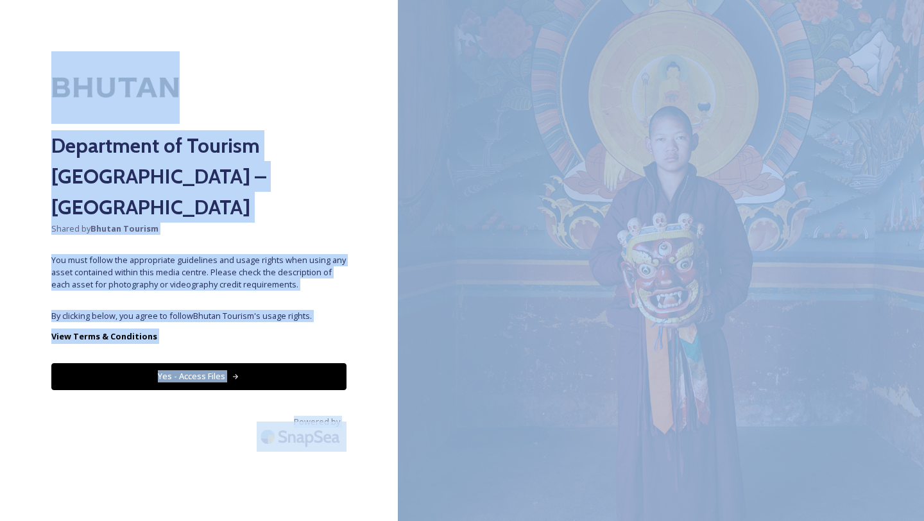
click at [257, 365] on div "Department of Tourism [GEOGRAPHIC_DATA] – Brand Centre Shared by Bhutan Tourism…" at bounding box center [199, 260] width 398 height 418
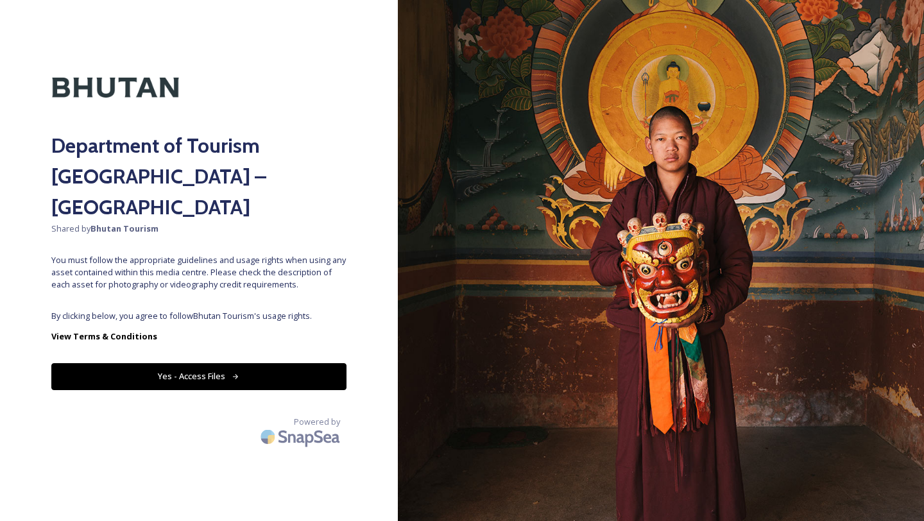
click at [257, 363] on button "Yes - Access Files" at bounding box center [198, 376] width 295 height 26
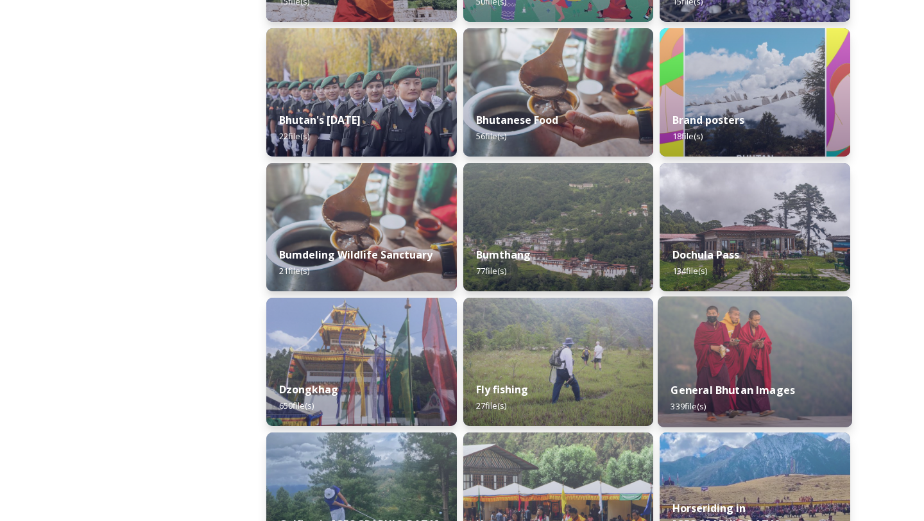
scroll to position [373, 0]
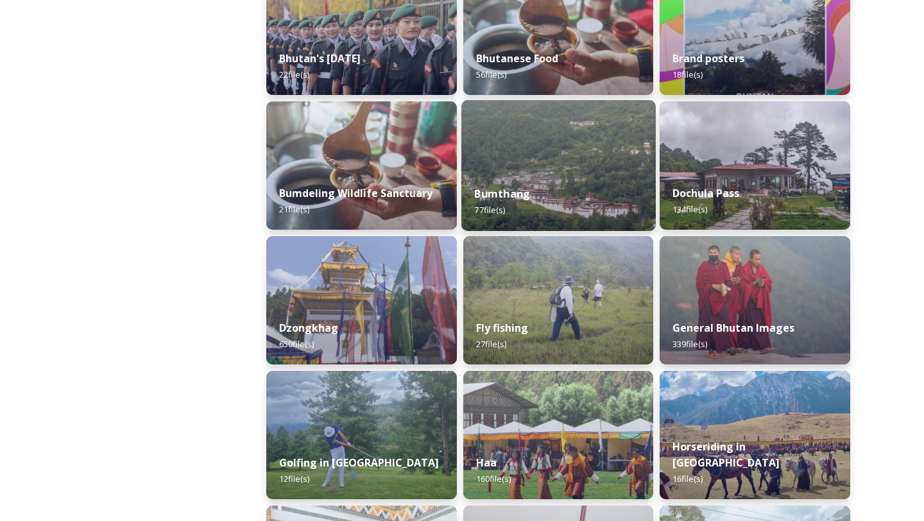
click at [505, 189] on strong "Bumthang" at bounding box center [502, 194] width 56 height 14
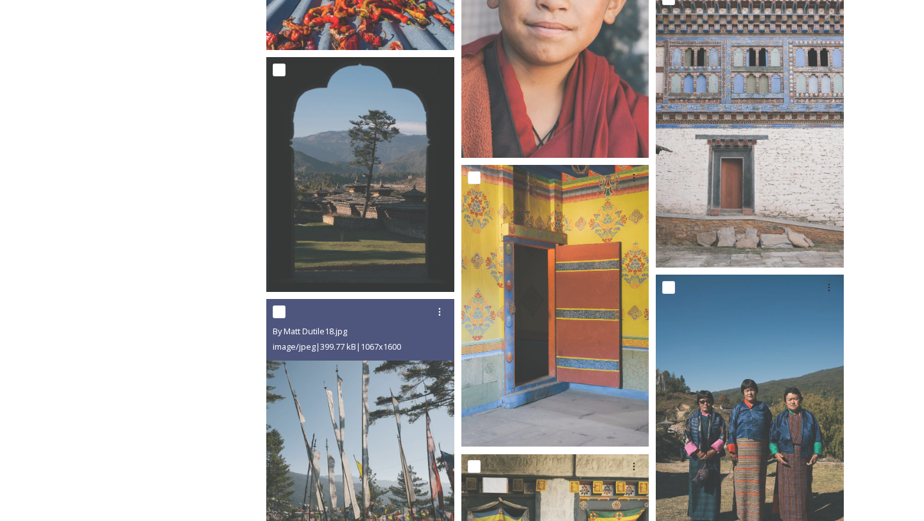
scroll to position [3352, 0]
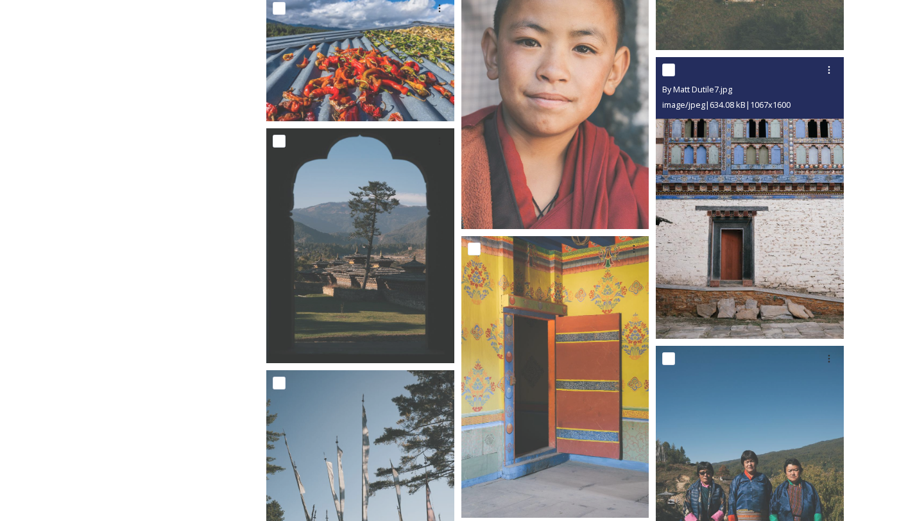
click at [688, 285] on img at bounding box center [749, 198] width 188 height 282
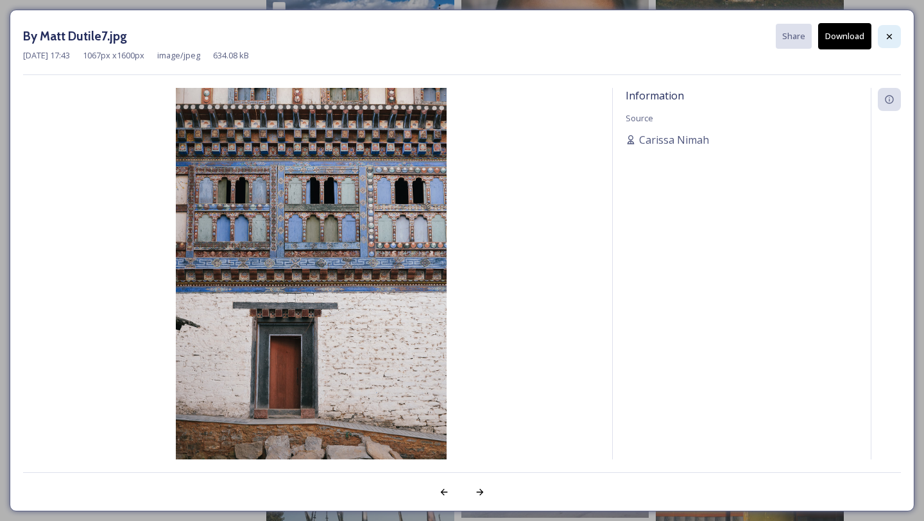
click at [884, 30] on div at bounding box center [888, 36] width 23 height 23
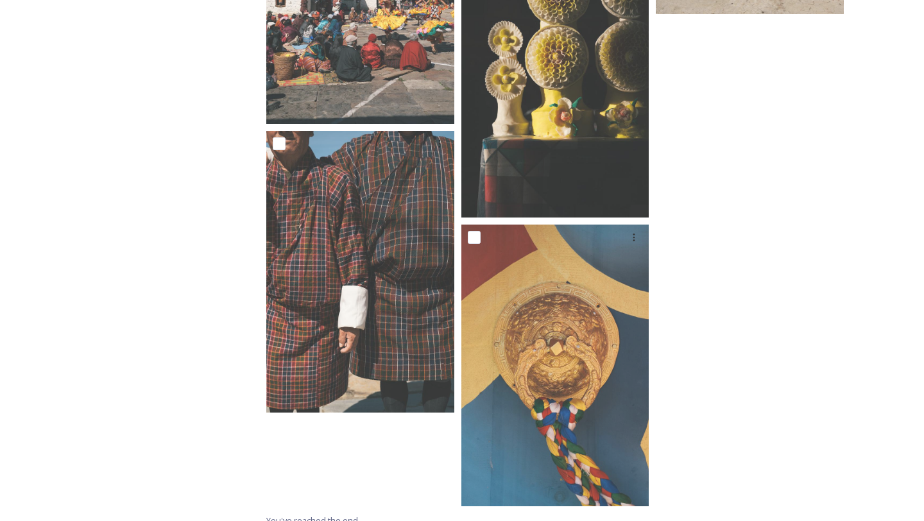
scroll to position [5688, 0]
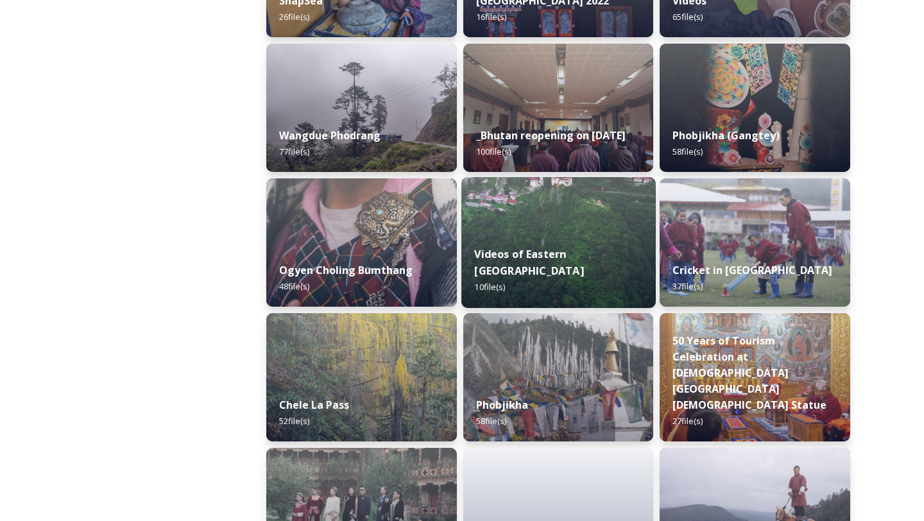
scroll to position [1855, 0]
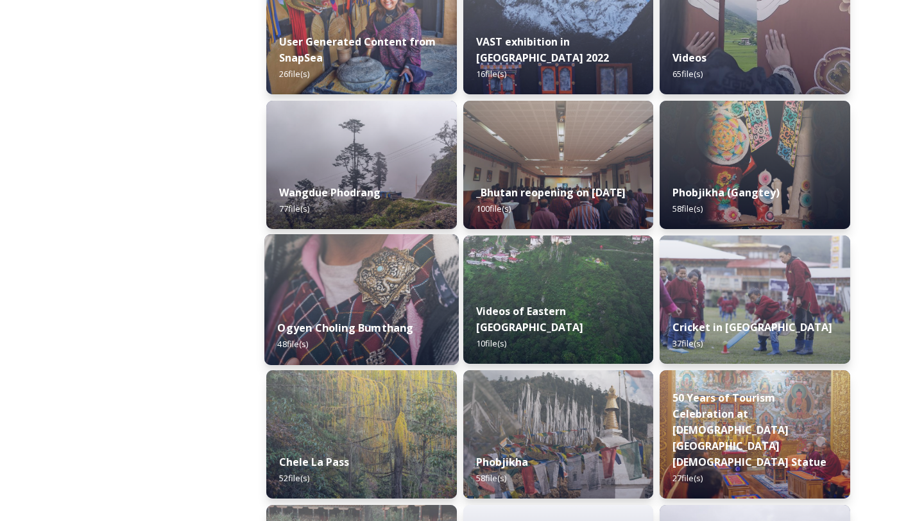
click at [337, 346] on div "Ogyen Choling Bumthang 48 file(s)" at bounding box center [361, 336] width 194 height 58
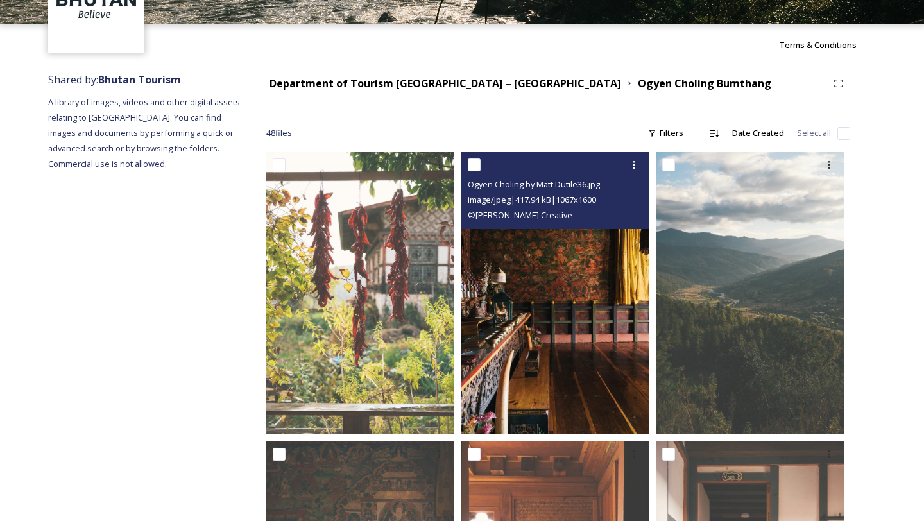
scroll to position [117, 0]
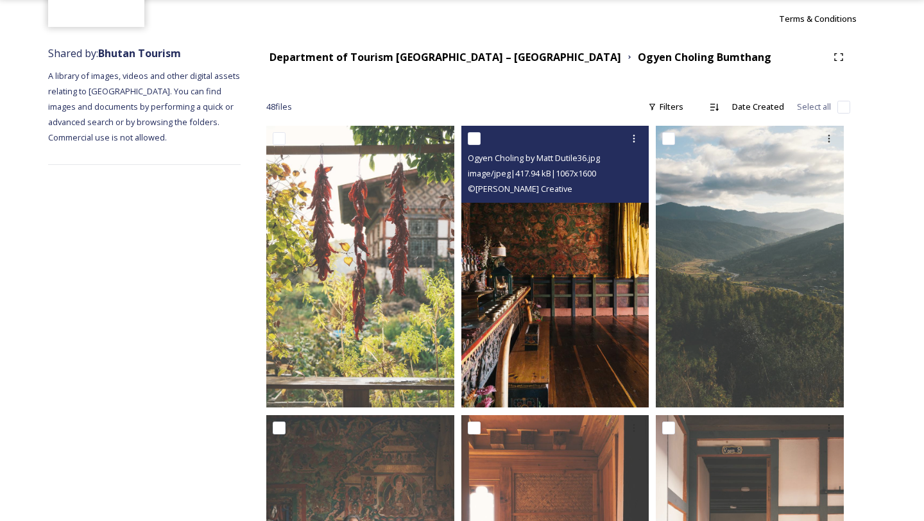
click at [503, 314] on img at bounding box center [555, 267] width 188 height 282
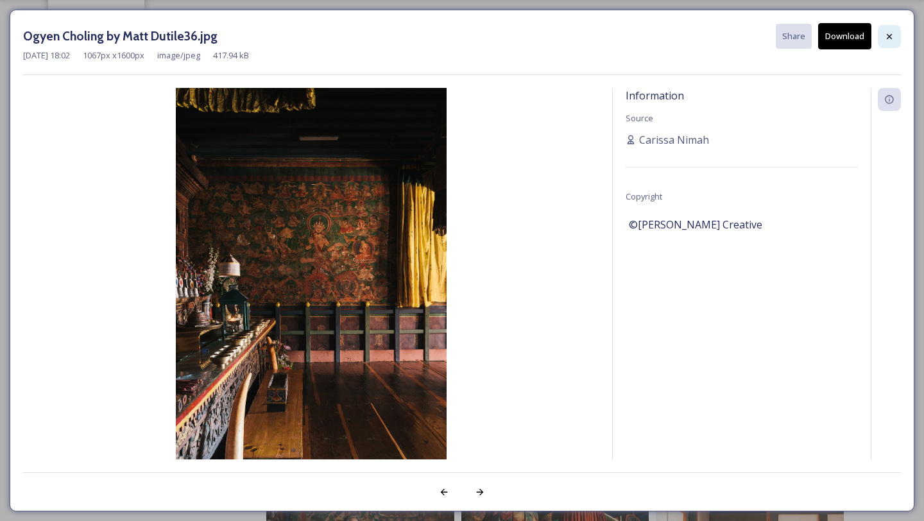
click at [899, 36] on div at bounding box center [888, 36] width 23 height 23
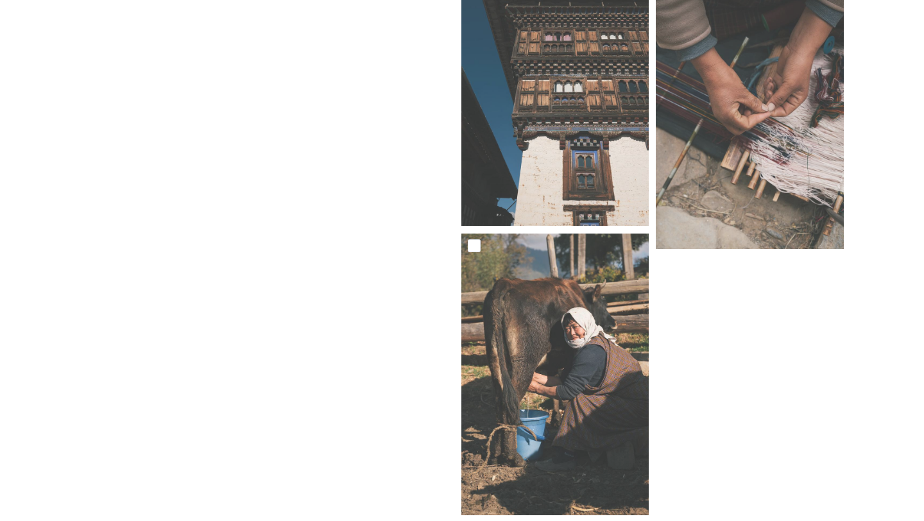
scroll to position [4318, 0]
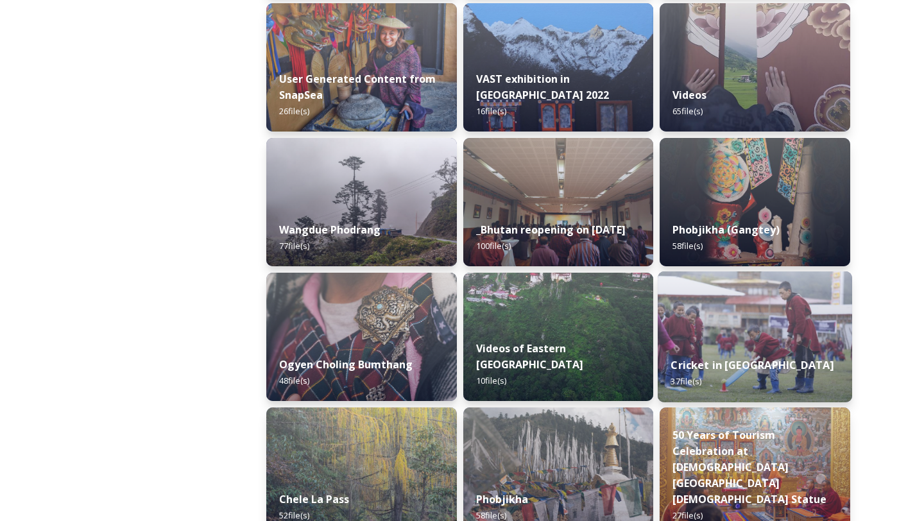
scroll to position [1810, 0]
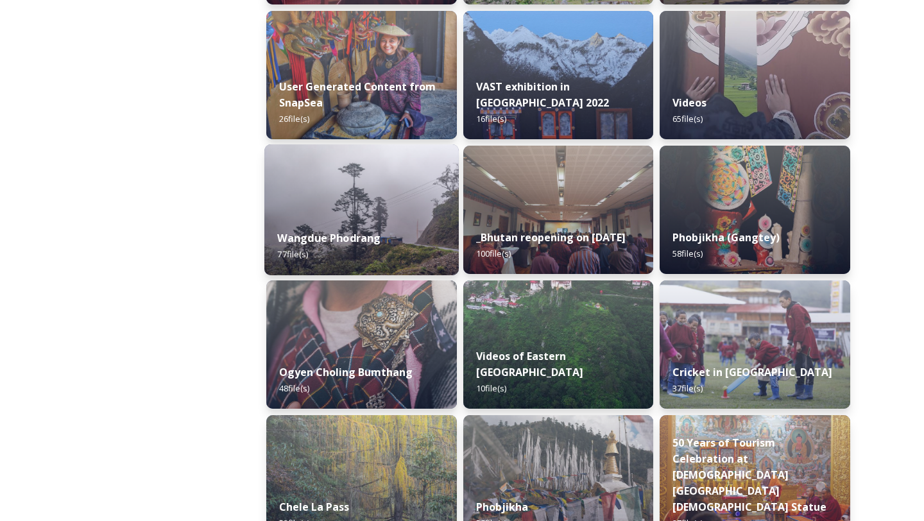
click at [411, 205] on img at bounding box center [361, 209] width 194 height 131
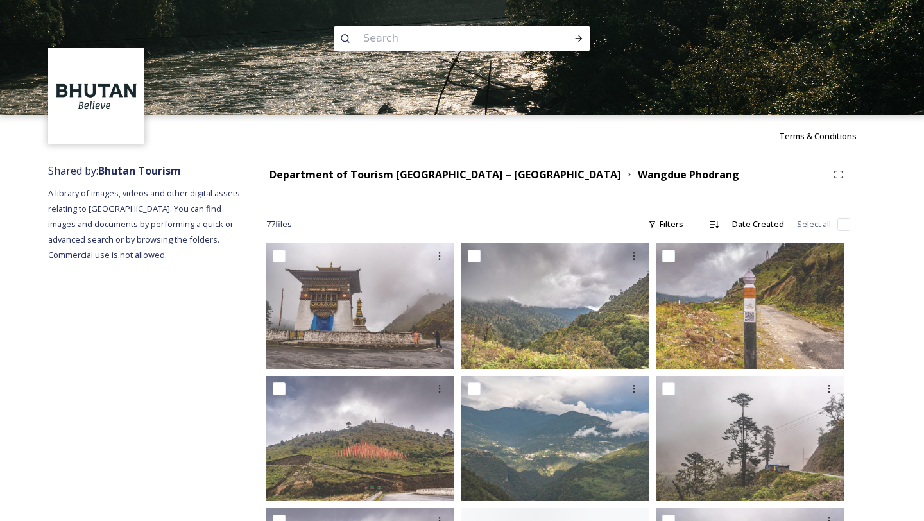
scroll to position [129, 0]
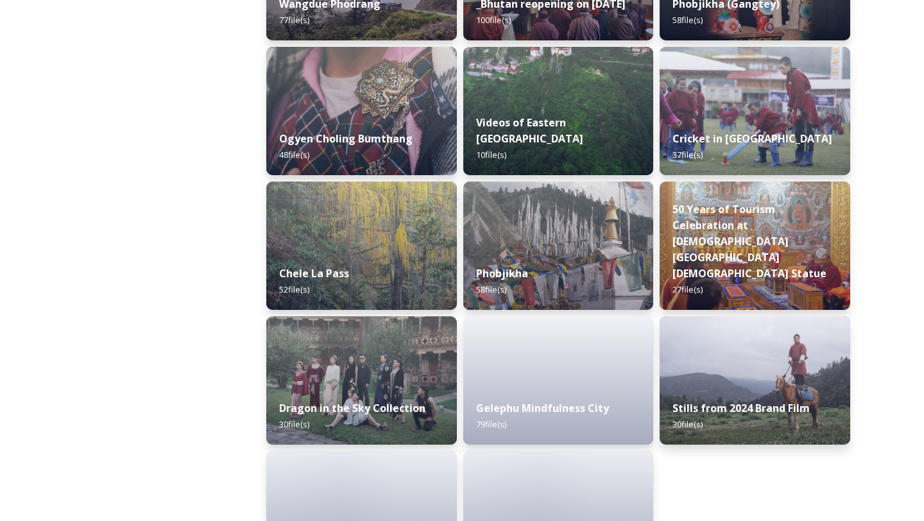
scroll to position [2115, 0]
